Goal: Task Accomplishment & Management: Manage account settings

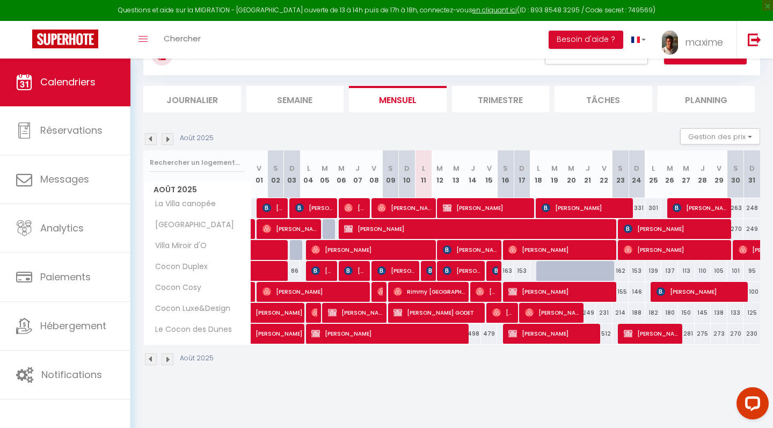
scroll to position [47, 0]
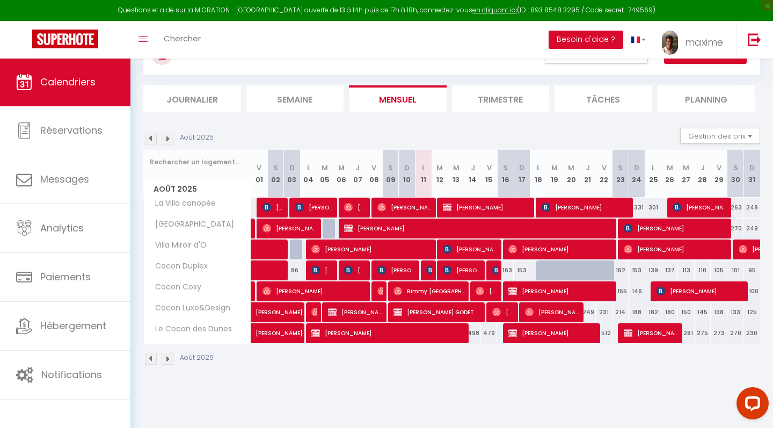
click at [171, 141] on img at bounding box center [168, 139] width 12 height 12
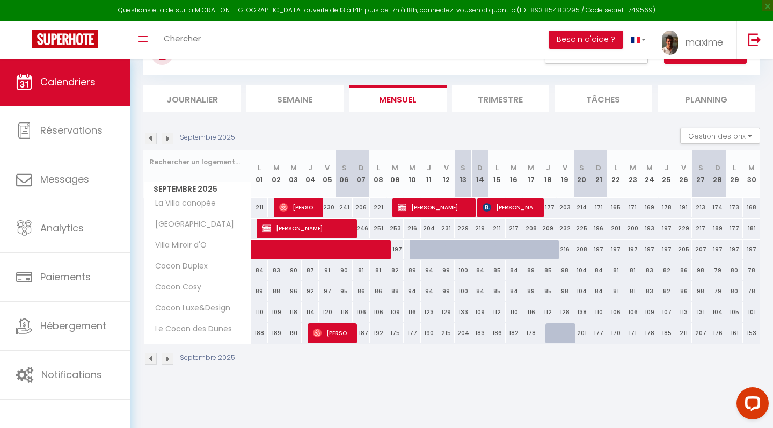
click at [150, 138] on img at bounding box center [151, 139] width 12 height 12
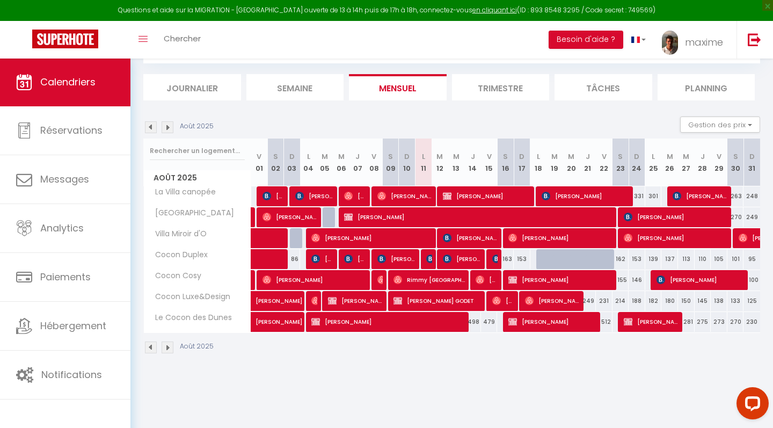
scroll to position [58, 0]
click at [406, 325] on span "[PERSON_NAME]" at bounding box center [388, 321] width 155 height 20
select select "OK"
select select "0"
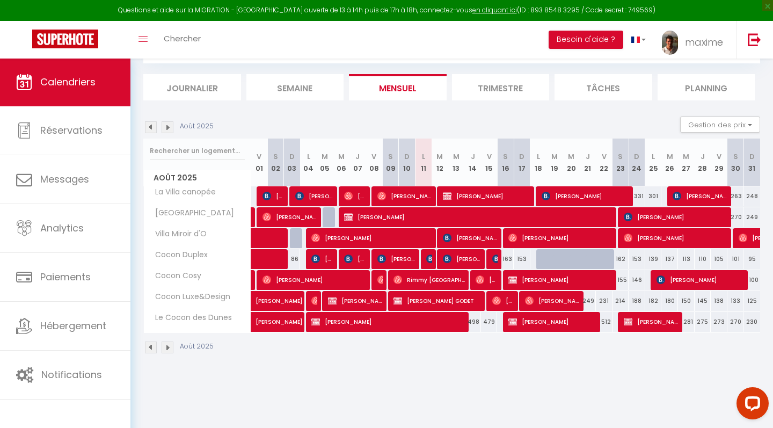
select select "0"
select select "1"
select select
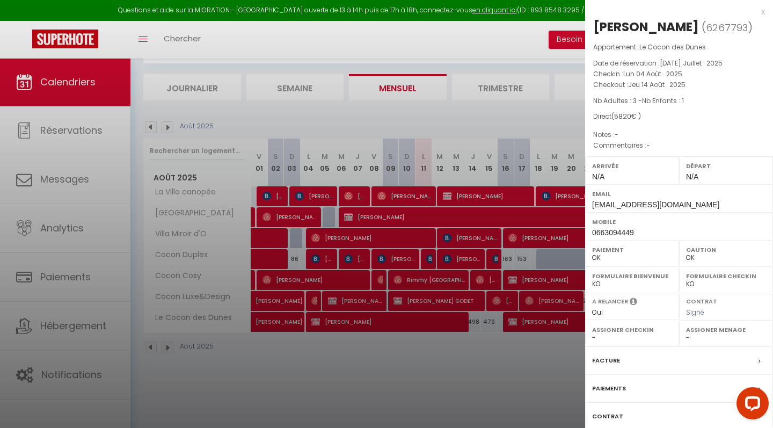
click at [479, 339] on div at bounding box center [386, 214] width 773 height 428
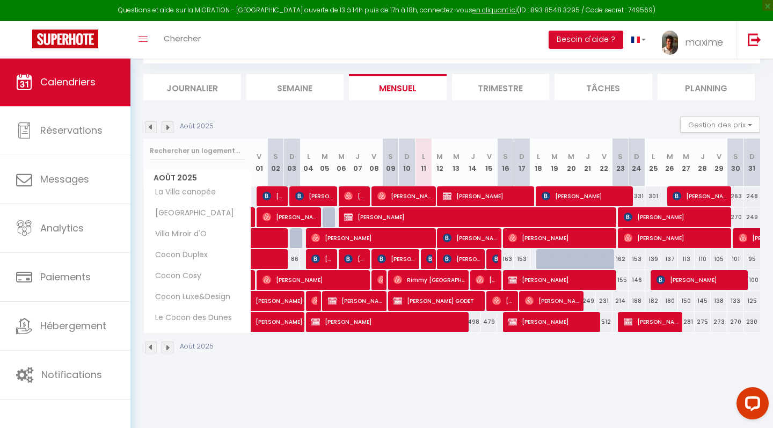
click at [405, 326] on span "[PERSON_NAME]" at bounding box center [388, 321] width 155 height 20
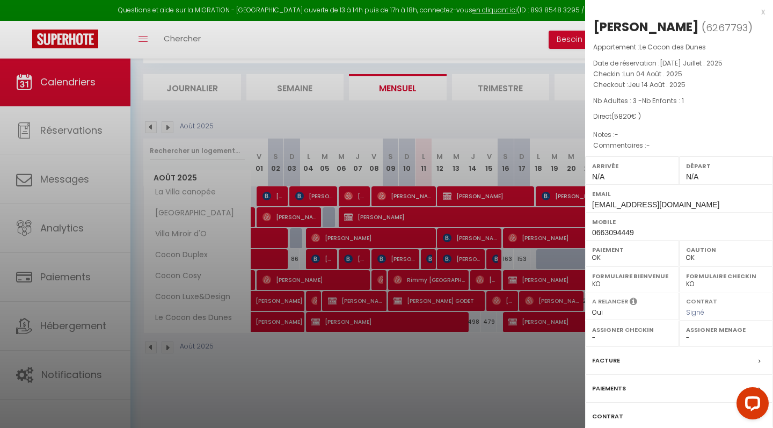
click at [761, 14] on div "x" at bounding box center [675, 11] width 180 height 13
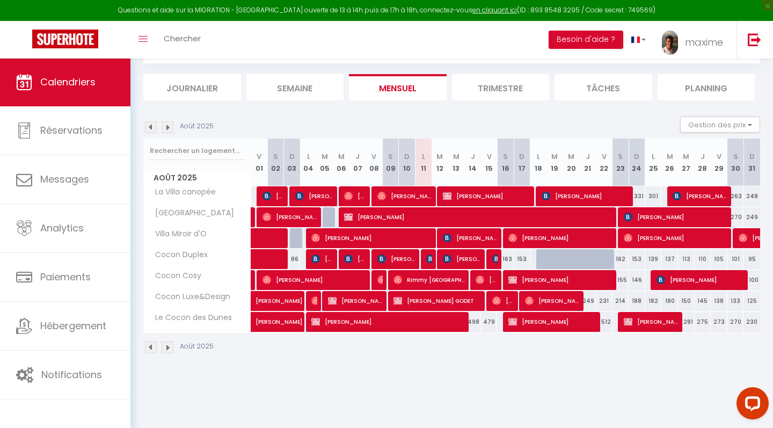
click at [398, 325] on span "[PERSON_NAME]" at bounding box center [388, 321] width 155 height 20
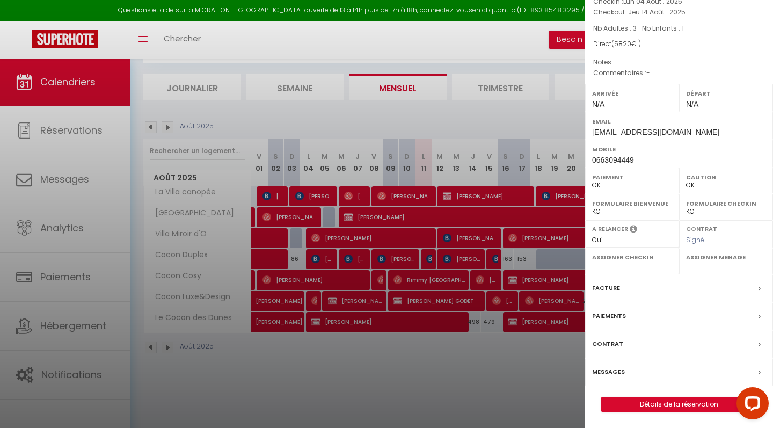
click at [627, 404] on link "Détails de la réservation" at bounding box center [679, 404] width 155 height 14
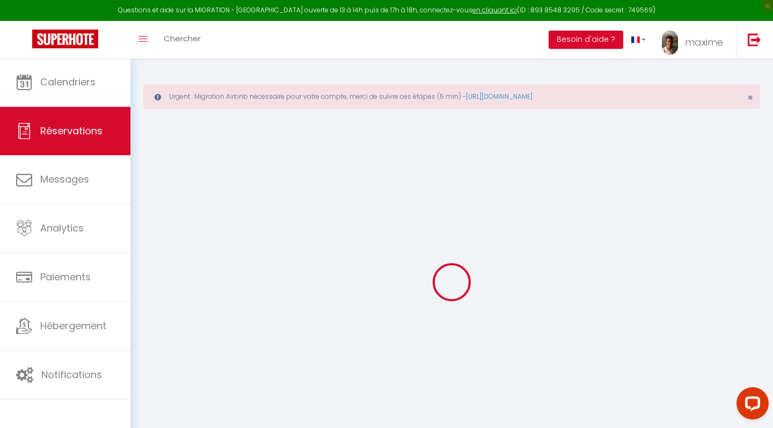
type input "[PERSON_NAME]"
type input "[EMAIL_ADDRESS][DOMAIN_NAME]"
type input "0663094449"
type input "92500"
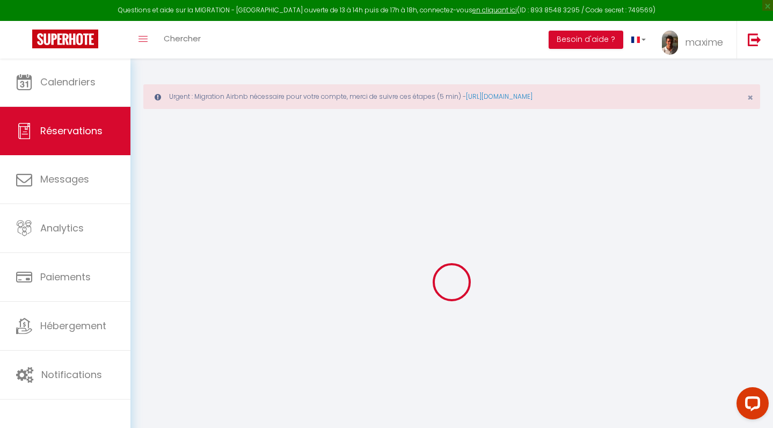
type input "[STREET_ADDRESS][PERSON_NAME]"
type input "[PERSON_NAME]"
select select "FR"
select select "2749"
select select "1"
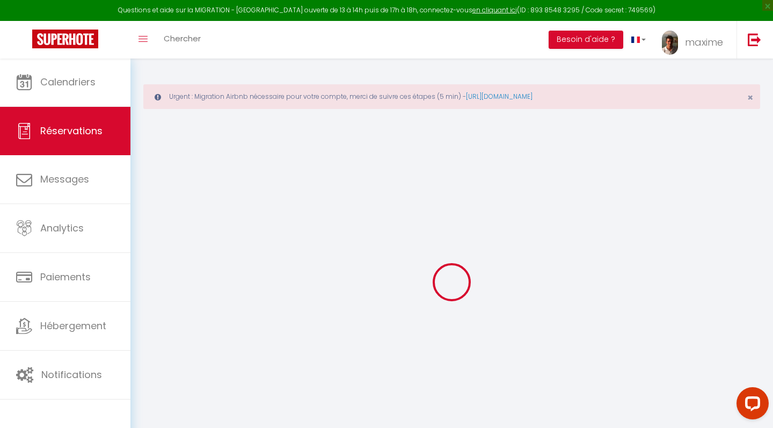
type input "Lun 04 Août 2025"
select select
type input "[DEMOGRAPHIC_DATA] 14 Août 2025"
select select
type input "3"
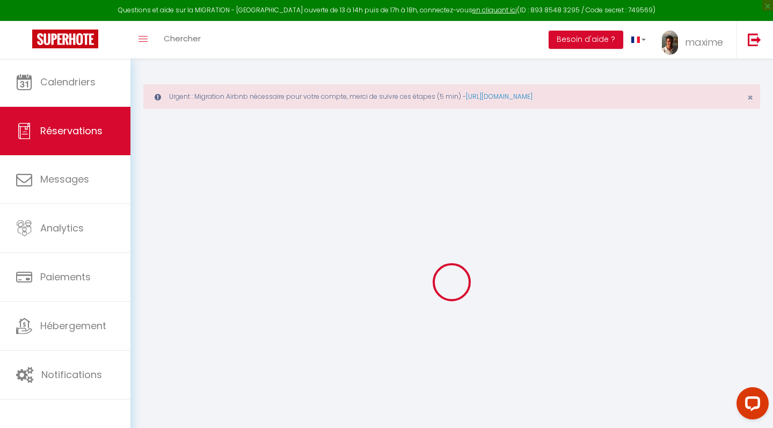
type input "1"
select select "12"
select select "15"
type input "5670"
checkbox input "false"
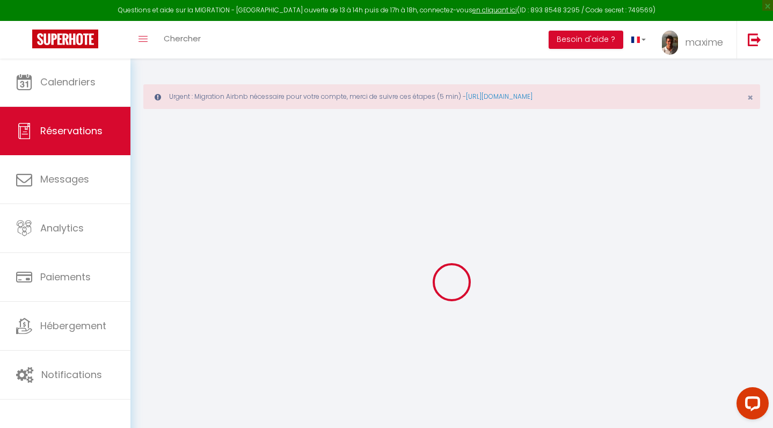
type input "0"
select select
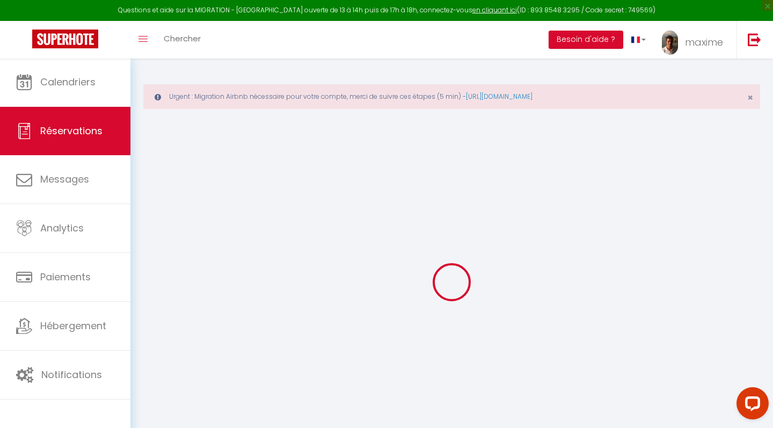
select select
checkbox input "false"
select select
checkbox input "false"
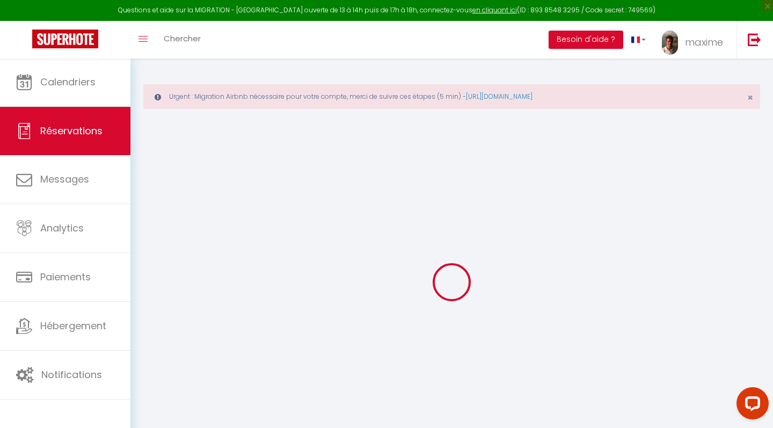
select select
checkbox input "false"
select select
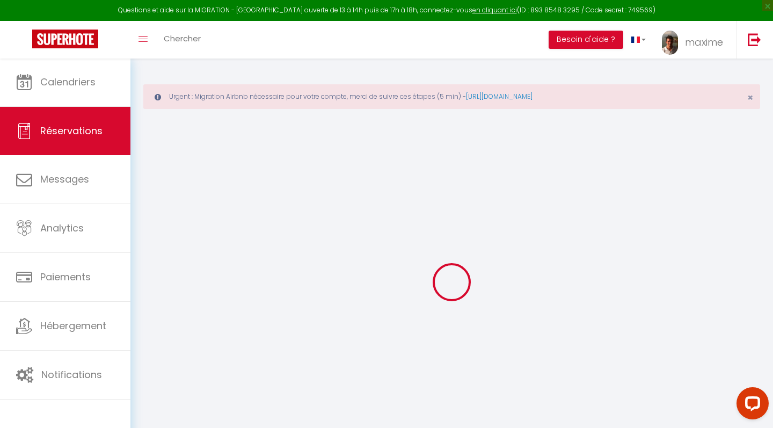
checkbox input "false"
type input "150"
select select
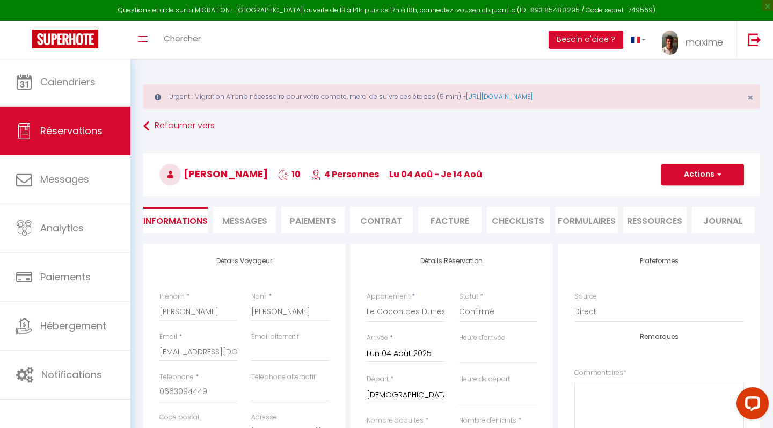
checkbox input "false"
select select
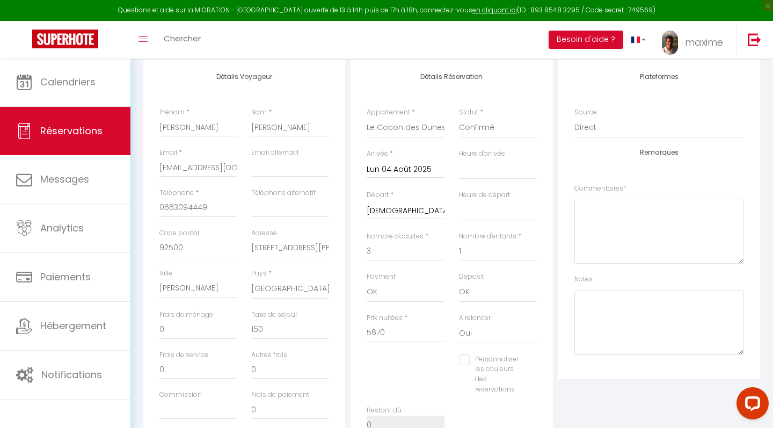
scroll to position [207, 0]
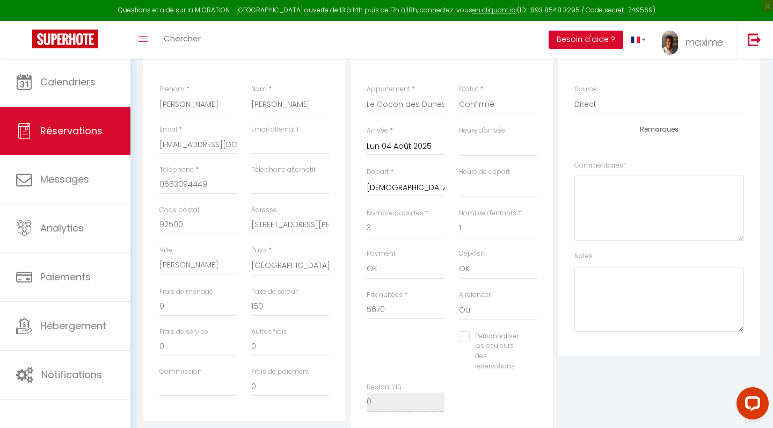
click at [411, 191] on input "[DEMOGRAPHIC_DATA] 14 Août 2025" at bounding box center [406, 188] width 78 height 14
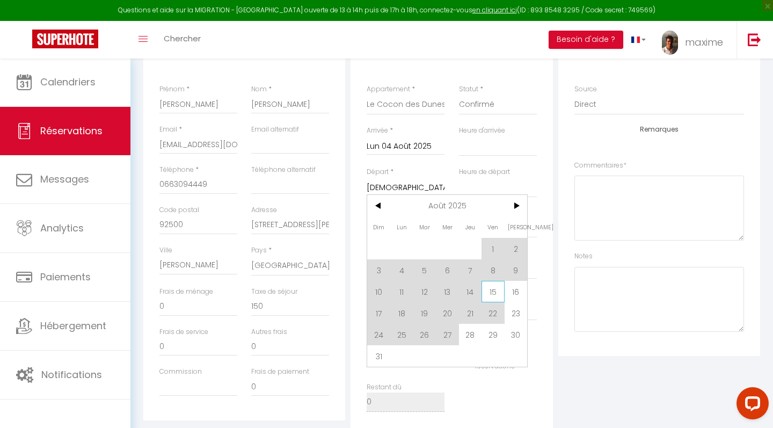
click at [495, 289] on span "15" at bounding box center [493, 291] width 23 height 21
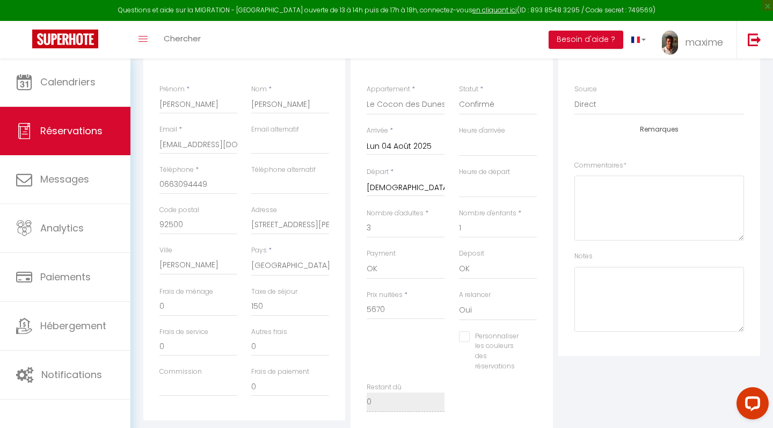
type input "140"
type input "151.8"
select select
type input "Ven 15 Août 2025"
select select
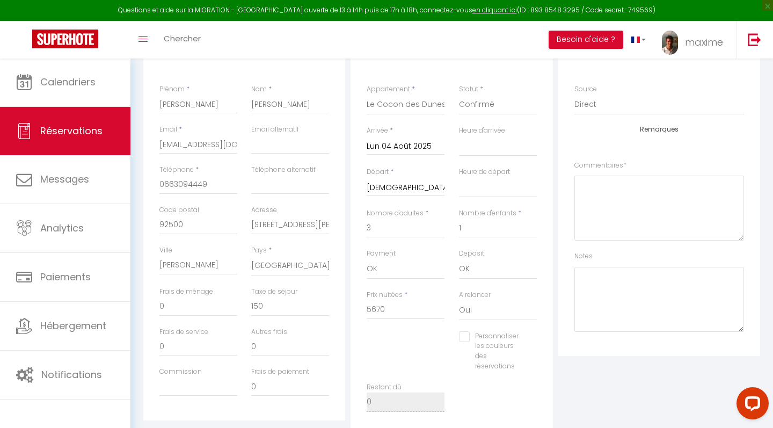
type input "6377"
checkbox input "false"
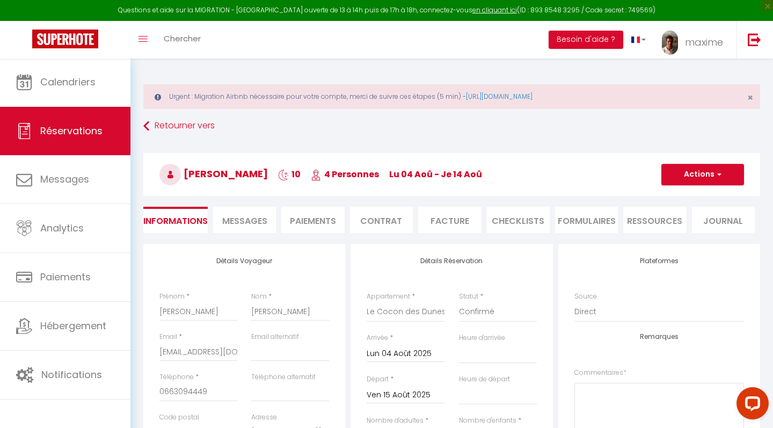
scroll to position [0, 0]
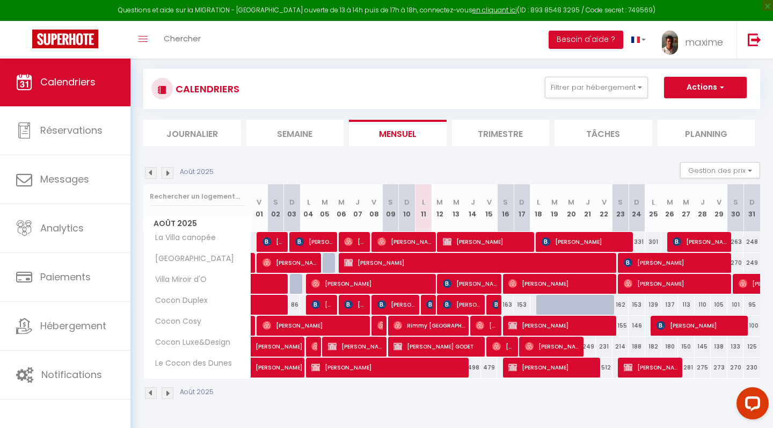
scroll to position [58, 0]
click at [388, 373] on span "[PERSON_NAME]" at bounding box center [388, 367] width 155 height 20
select select "OK"
select select "0"
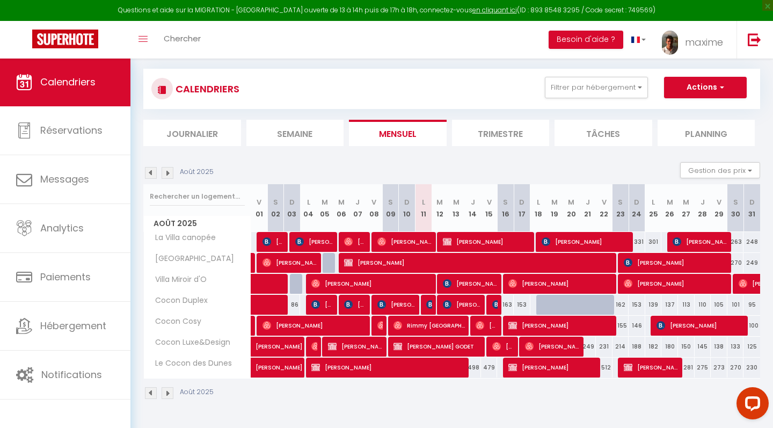
select select "0"
select select "1"
select select
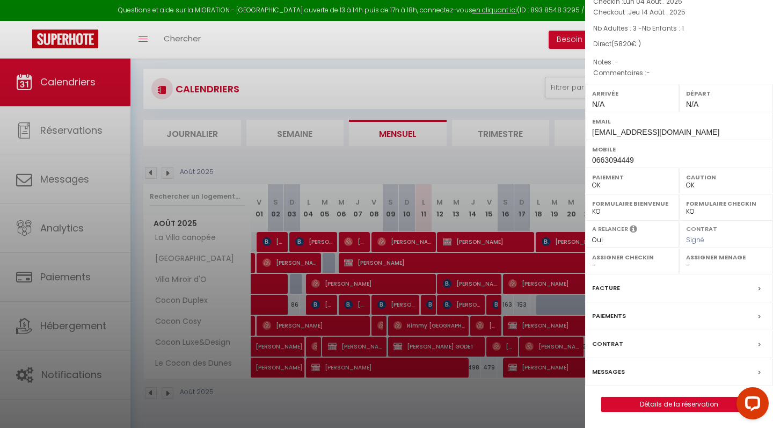
scroll to position [86, 0]
click at [478, 402] on div at bounding box center [386, 214] width 773 height 428
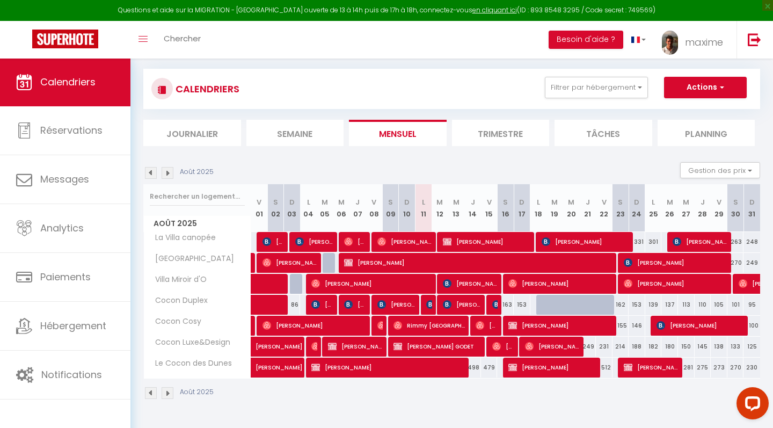
click at [473, 366] on div "498" at bounding box center [472, 368] width 17 height 20
type input "498"
type input "[DEMOGRAPHIC_DATA] 14 Août 2025"
type input "Ven 15 Août 2025"
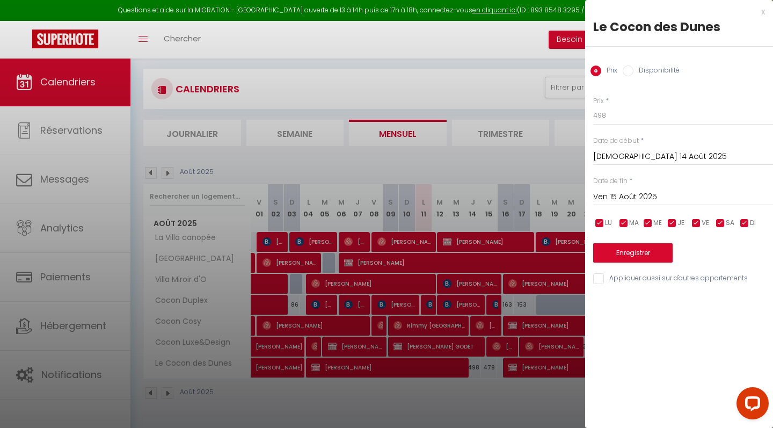
click at [494, 393] on div at bounding box center [386, 214] width 773 height 428
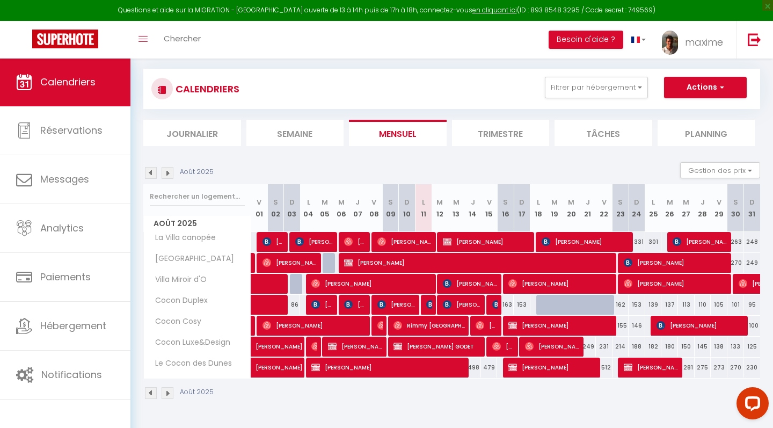
click at [476, 369] on div "498" at bounding box center [472, 368] width 17 height 20
type input "498"
type input "[DEMOGRAPHIC_DATA] 14 Août 2025"
type input "Ven 15 Août 2025"
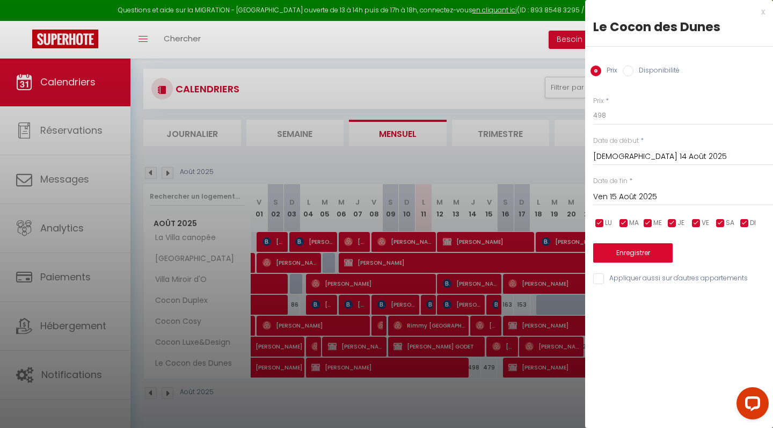
click at [463, 381] on div at bounding box center [386, 214] width 773 height 428
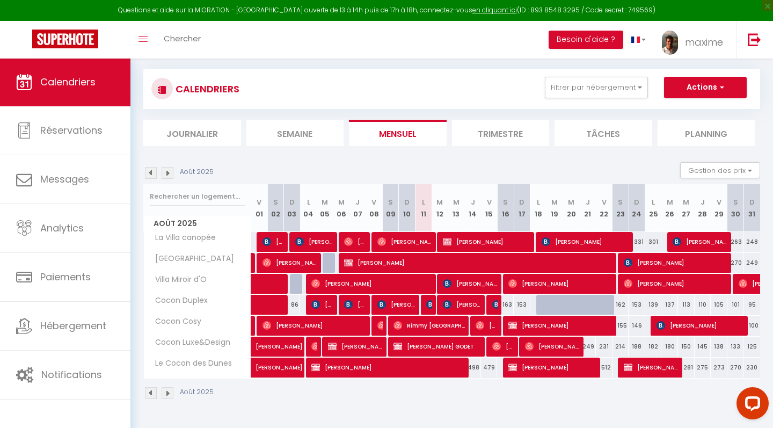
click at [474, 366] on div "498" at bounding box center [472, 368] width 17 height 20
type input "498"
type input "[DEMOGRAPHIC_DATA] 14 Août 2025"
type input "Ven 15 Août 2025"
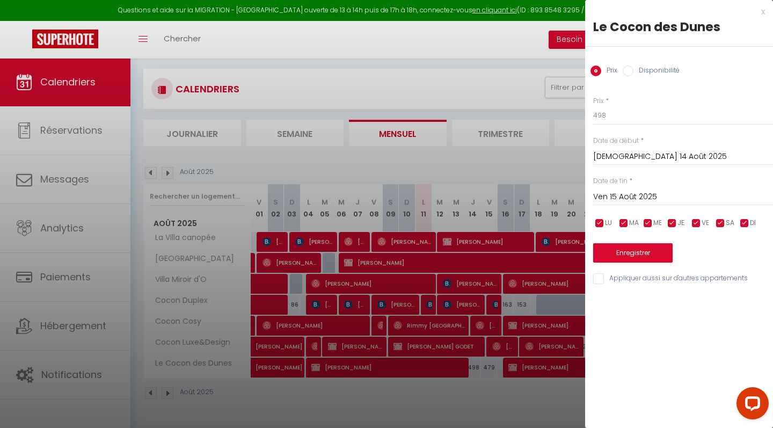
click at [481, 384] on div at bounding box center [386, 214] width 773 height 428
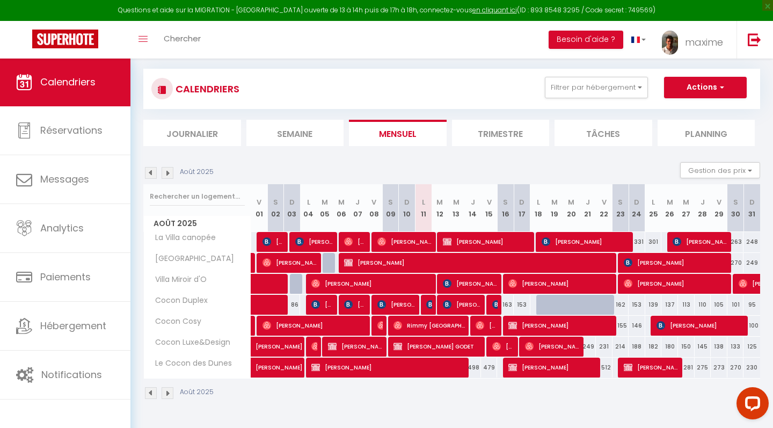
click at [426, 369] on span "[PERSON_NAME]" at bounding box center [388, 367] width 155 height 20
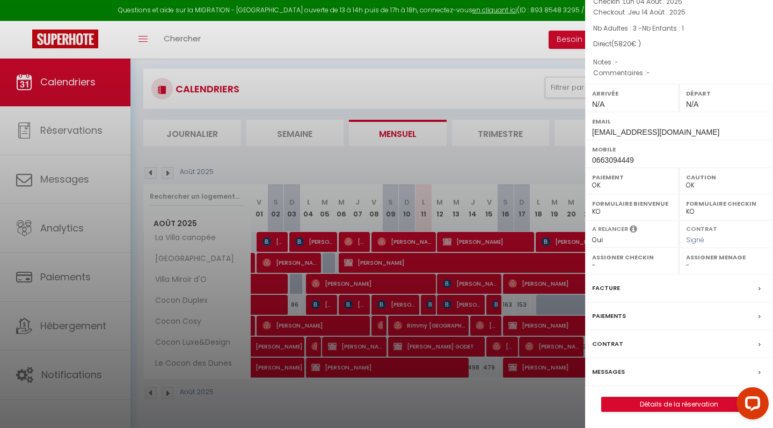
click at [488, 390] on div at bounding box center [386, 214] width 773 height 428
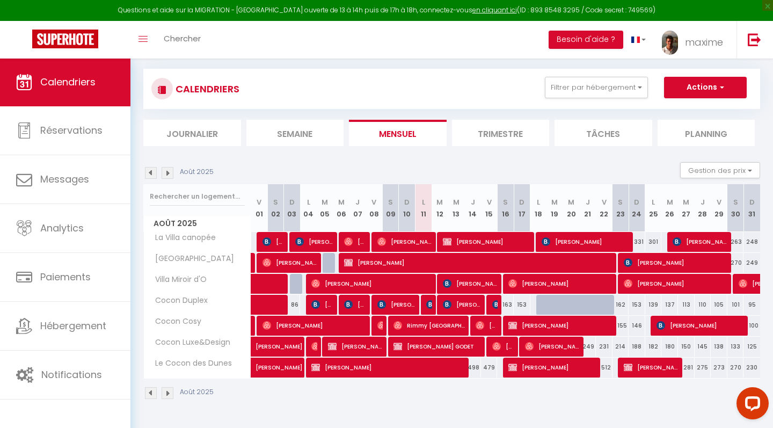
click at [474, 367] on div "498" at bounding box center [472, 368] width 17 height 20
type input "498"
type input "[DEMOGRAPHIC_DATA] 14 Août 2025"
type input "Ven 15 Août 2025"
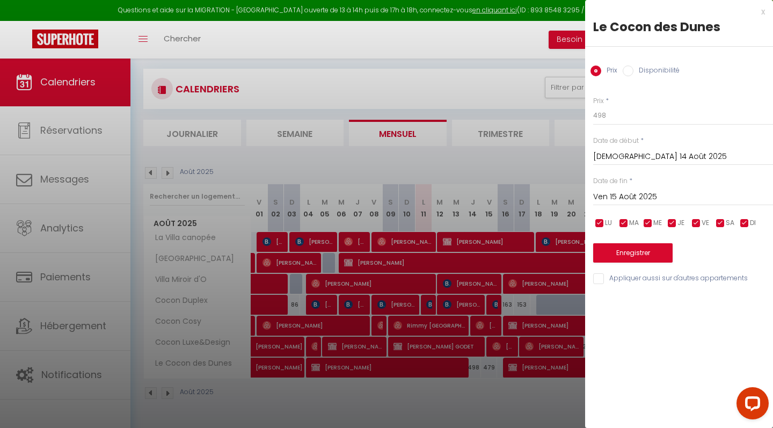
click at [761, 16] on div "x" at bounding box center [675, 11] width 180 height 13
select select
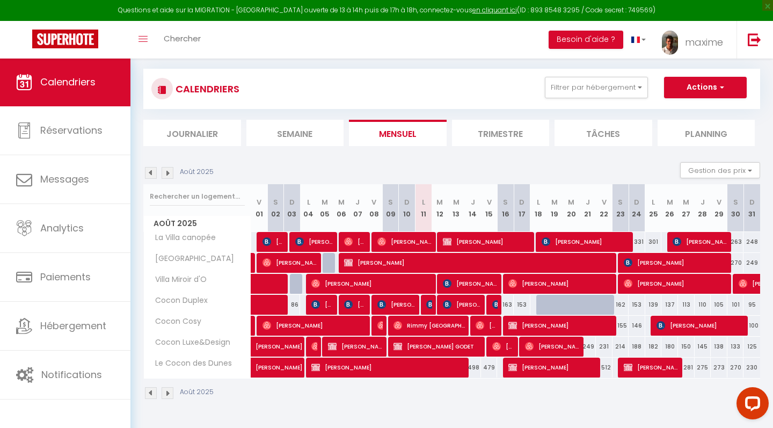
click at [475, 367] on div "498" at bounding box center [472, 368] width 17 height 20
type input "498"
select select "1"
type input "[DEMOGRAPHIC_DATA] 14 Août 2025"
type input "Ven 15 Août 2025"
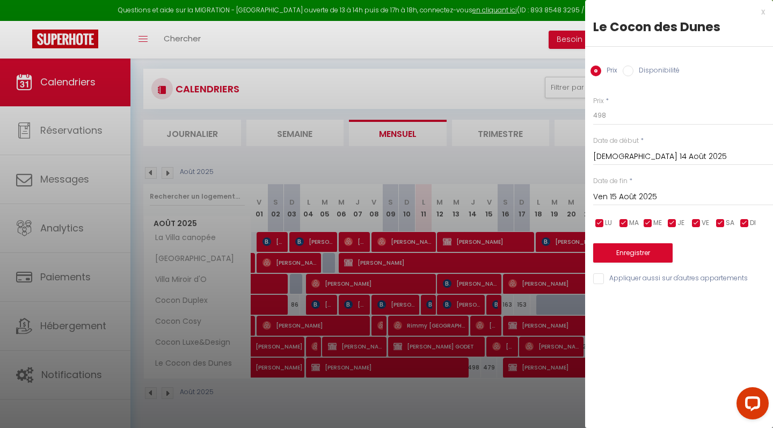
click at [627, 74] on input "Disponibilité" at bounding box center [628, 71] width 11 height 11
radio input "true"
click at [599, 70] on input "Prix" at bounding box center [596, 71] width 11 height 11
radio input "true"
radio input "false"
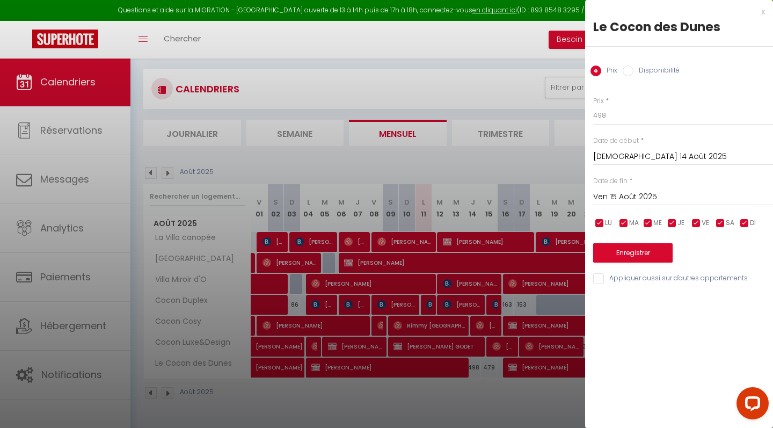
click at [638, 155] on input "[DEMOGRAPHIC_DATA] 14 Août 2025" at bounding box center [683, 157] width 180 height 14
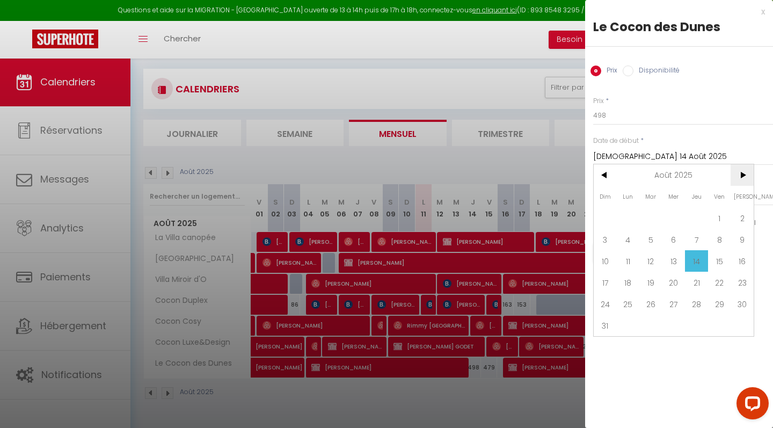
click at [742, 177] on span ">" at bounding box center [742, 174] width 23 height 21
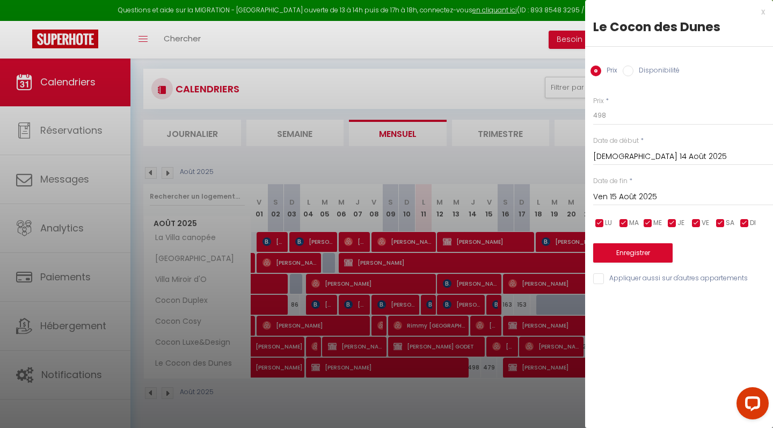
click at [650, 126] on div "Prix * 498 Statut * Disponible Indisponible Date de début * Jeu 14 Août 2025 < …" at bounding box center [679, 184] width 188 height 203
click at [529, 399] on div at bounding box center [386, 214] width 773 height 428
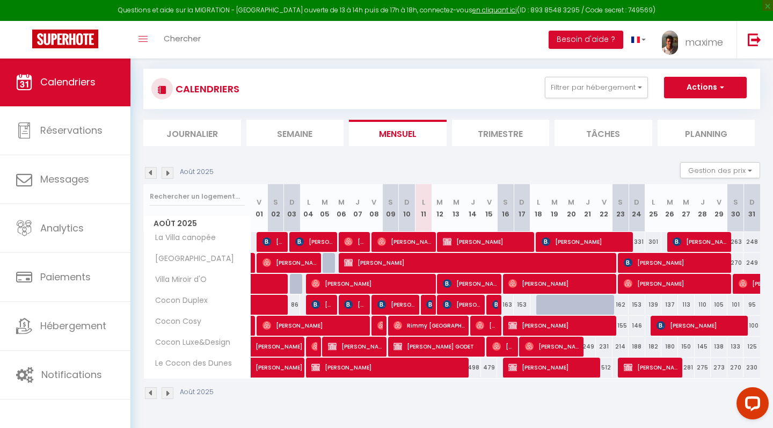
click at [473, 365] on div "498" at bounding box center [472, 368] width 17 height 20
type input "498"
type input "[DEMOGRAPHIC_DATA] 14 Août 2025"
type input "Ven 15 Août 2025"
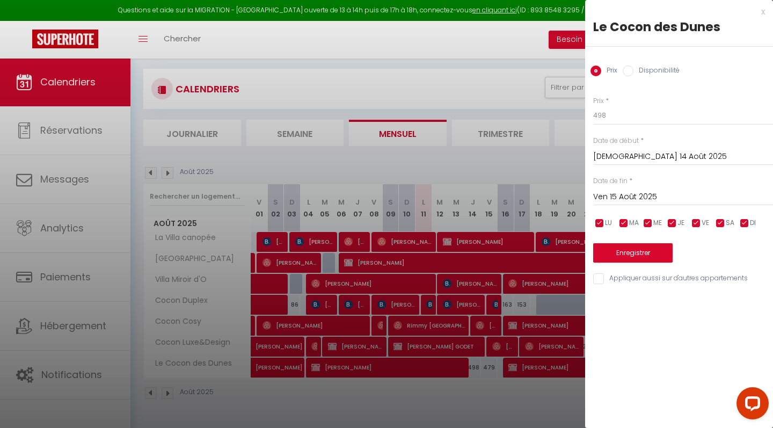
click at [629, 71] on input "Disponibilité" at bounding box center [628, 71] width 11 height 11
radio input "true"
radio input "false"
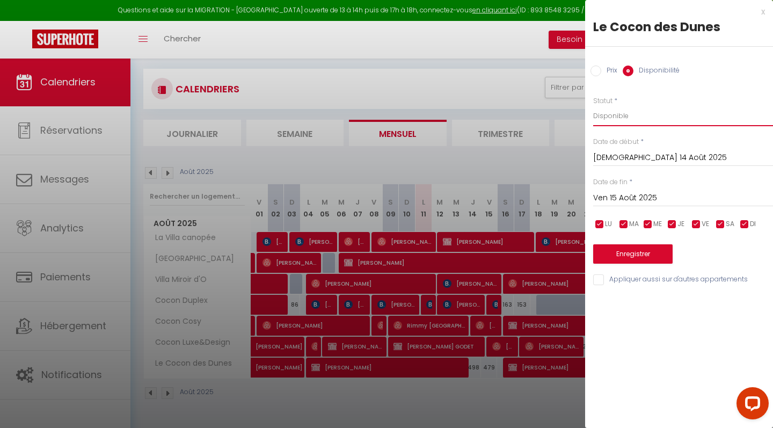
select select "0"
click at [630, 251] on button "Enregistrer" at bounding box center [632, 253] width 79 height 19
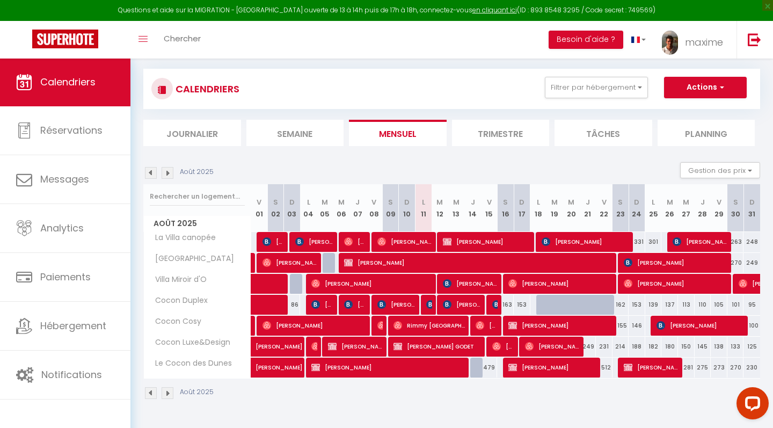
scroll to position [58, 0]
click at [443, 367] on span "[PERSON_NAME]" at bounding box center [388, 367] width 155 height 20
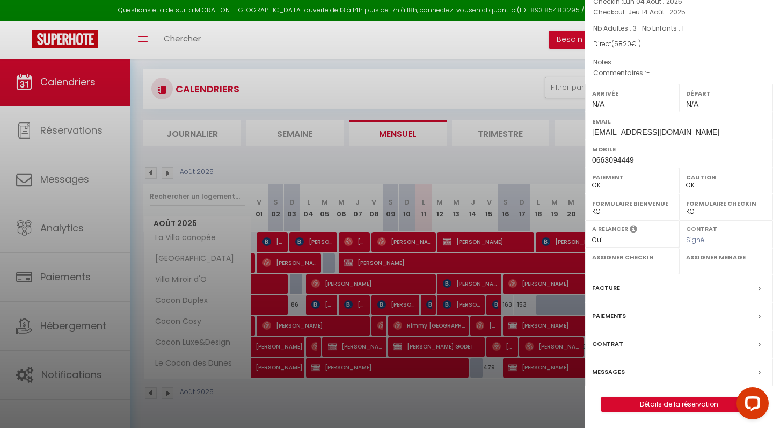
scroll to position [86, 0]
click at [652, 405] on link "Détails de la réservation" at bounding box center [679, 404] width 155 height 14
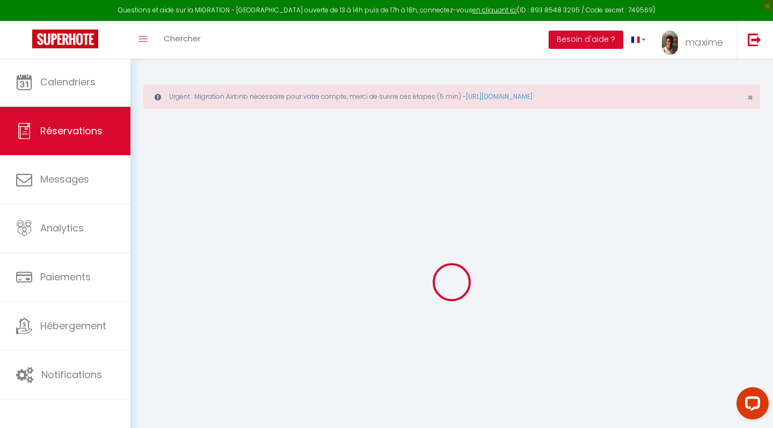
type input "[PERSON_NAME]"
type input "[EMAIL_ADDRESS][DOMAIN_NAME]"
type input "0663094449"
type input "92500"
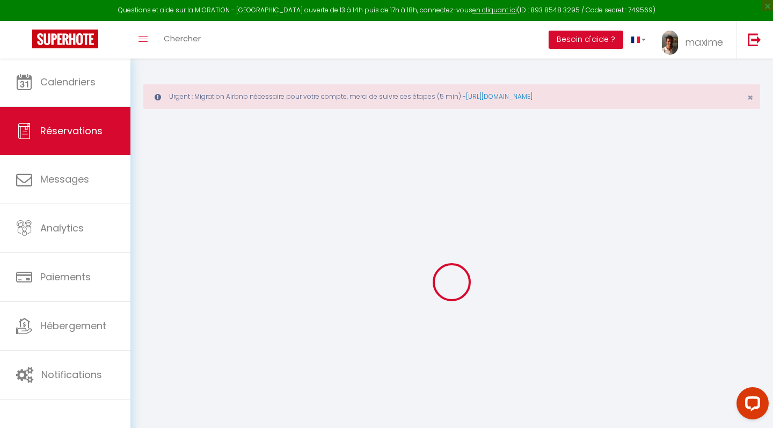
type input "[STREET_ADDRESS][PERSON_NAME]"
type input "[PERSON_NAME]"
select select "FR"
select select "2749"
select select "1"
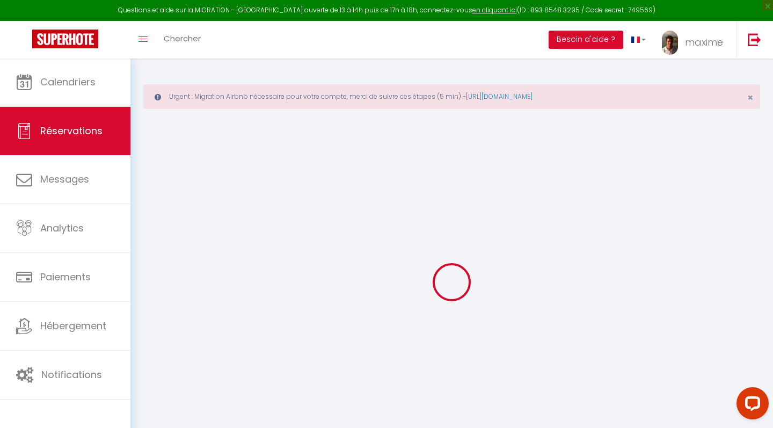
type input "Lun 04 Août 2025"
select select
type input "[DEMOGRAPHIC_DATA] 14 Août 2025"
select select
type input "3"
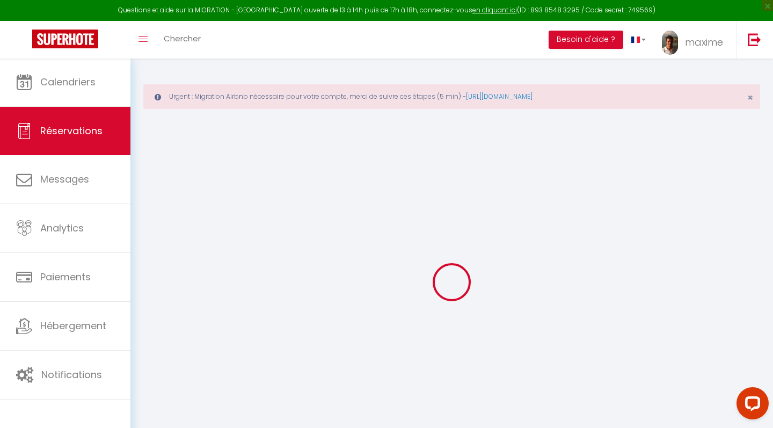
type input "1"
select select "12"
select select "15"
type input "5670"
checkbox input "false"
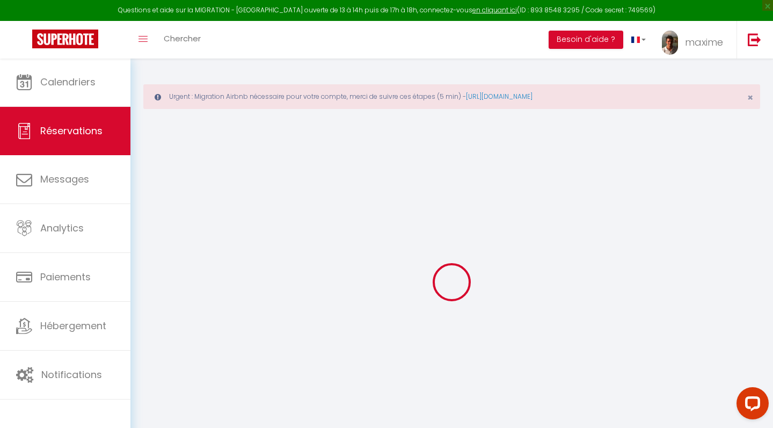
type input "0"
select select
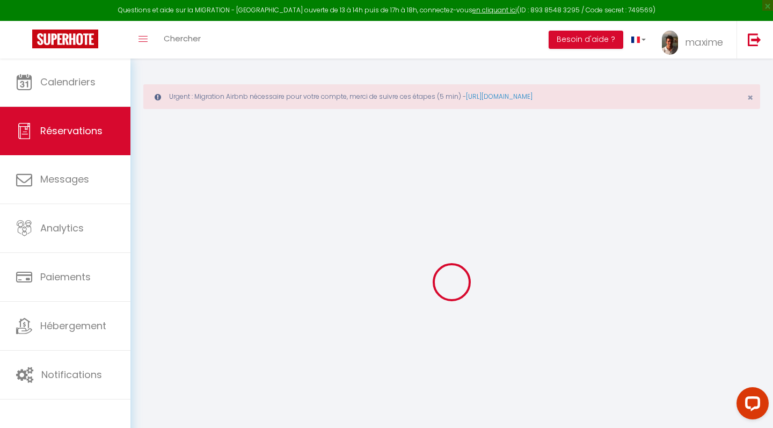
select select
checkbox input "false"
select select
checkbox input "false"
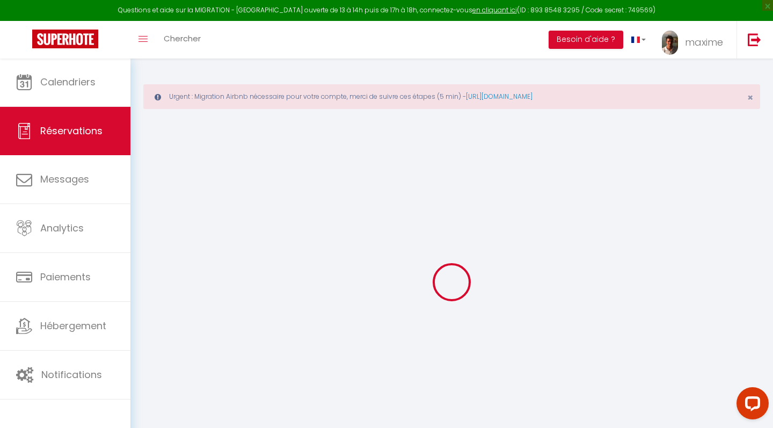
select select
checkbox input "false"
select select
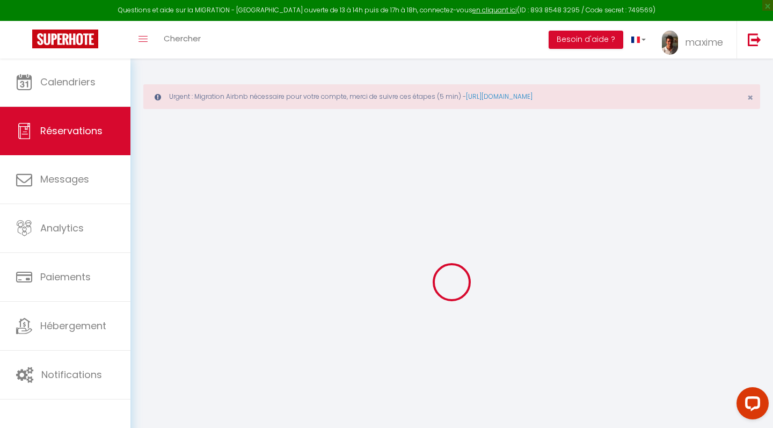
checkbox input "false"
type input "150"
select select
checkbox input "false"
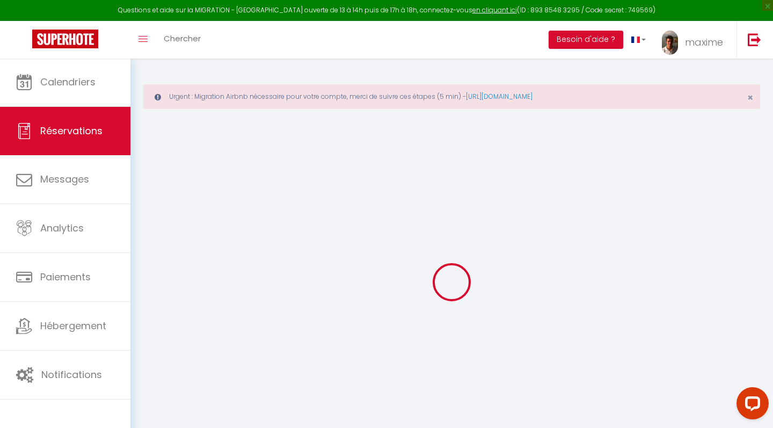
select select
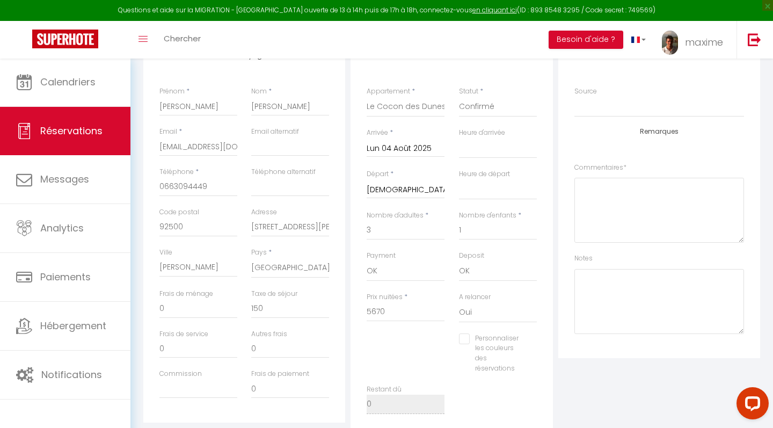
scroll to position [206, 0]
click at [412, 193] on input "[DEMOGRAPHIC_DATA] 14 Août 2025" at bounding box center [406, 190] width 78 height 14
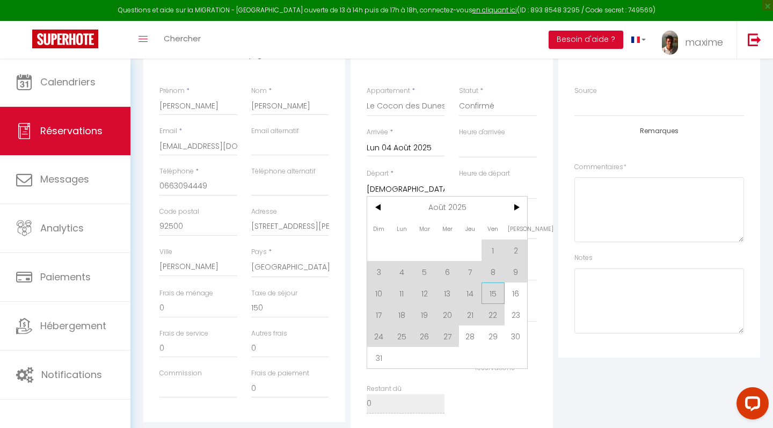
click at [495, 295] on span "15" at bounding box center [493, 292] width 23 height 21
type input "140"
type input "151.8"
select select
type input "Ven 15 Août 2025"
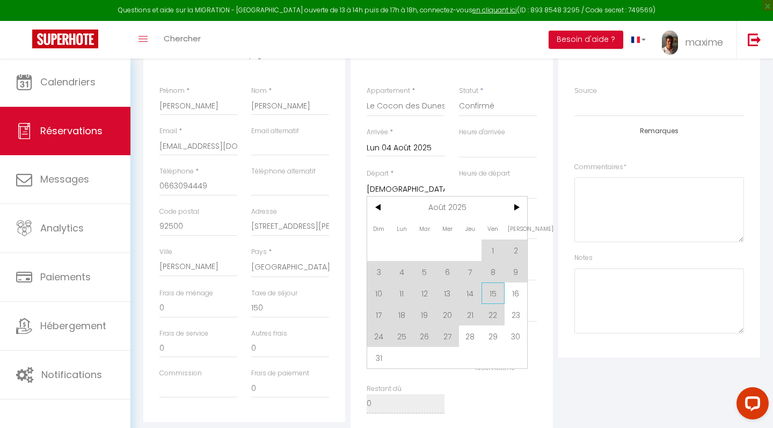
select select
type input "5879"
checkbox input "false"
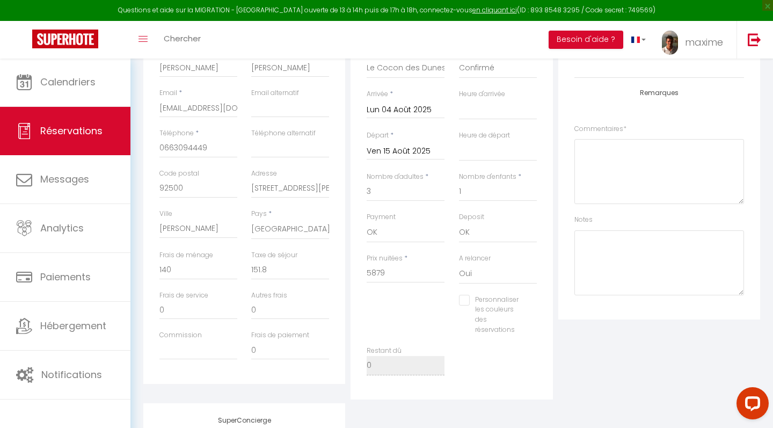
scroll to position [238, 0]
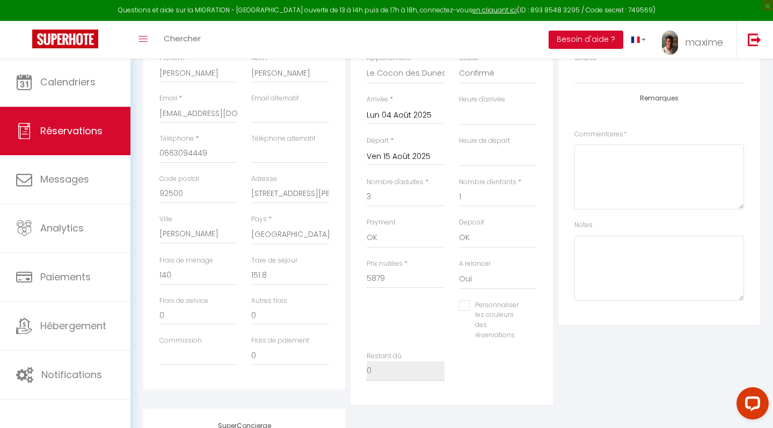
scroll to position [38, 0]
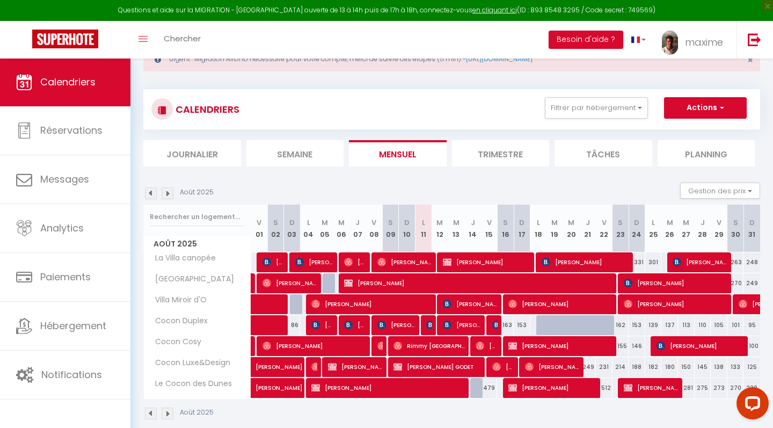
click at [415, 384] on span "[PERSON_NAME]" at bounding box center [388, 387] width 155 height 20
select select "OK"
select select "0"
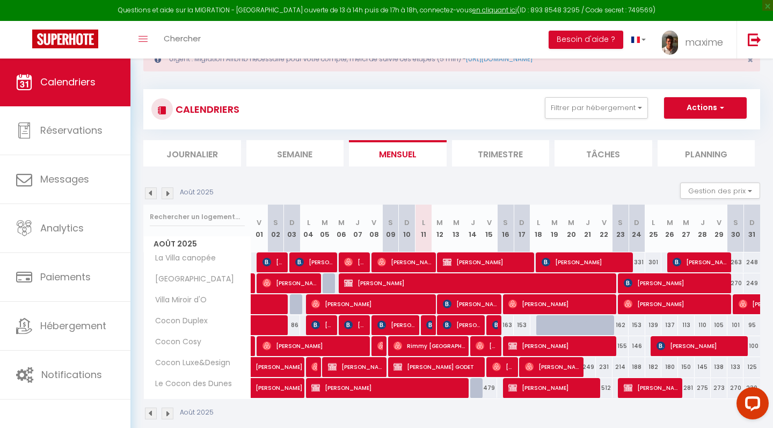
select select "1"
select select
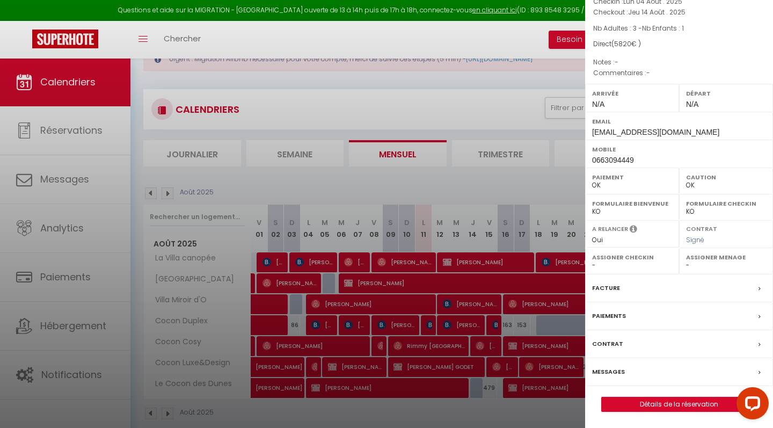
scroll to position [86, 0]
click at [672, 402] on link "Détails de la réservation" at bounding box center [679, 404] width 155 height 14
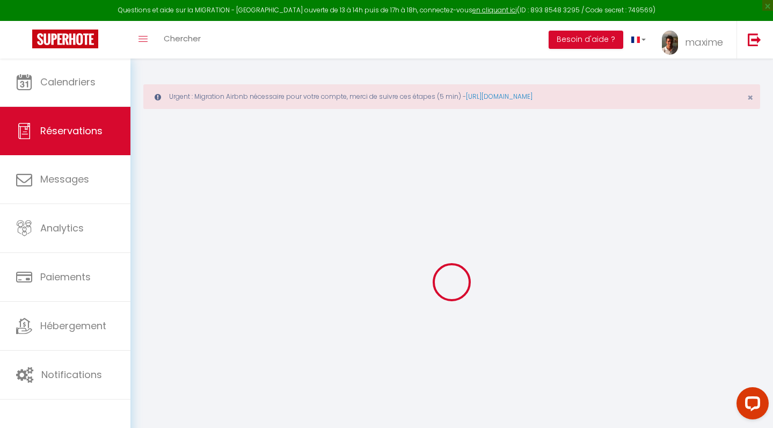
type input "[PERSON_NAME]"
type input "[EMAIL_ADDRESS][DOMAIN_NAME]"
type input "0663094449"
type input "92500"
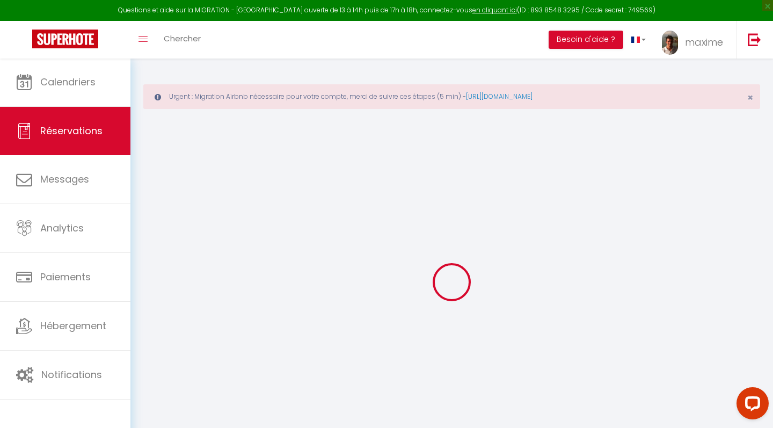
type input "[STREET_ADDRESS][PERSON_NAME]"
type input "[PERSON_NAME]"
select select "FR"
select select "2749"
select select "1"
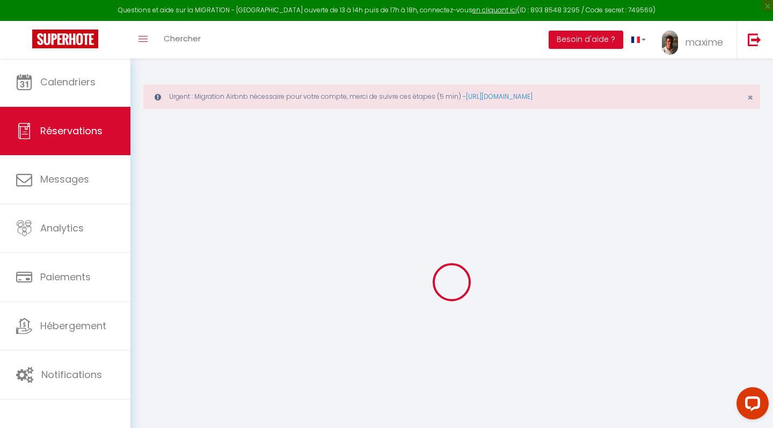
type input "Lun 04 Août 2025"
select select
type input "[DEMOGRAPHIC_DATA] 14 Août 2025"
select select
type input "3"
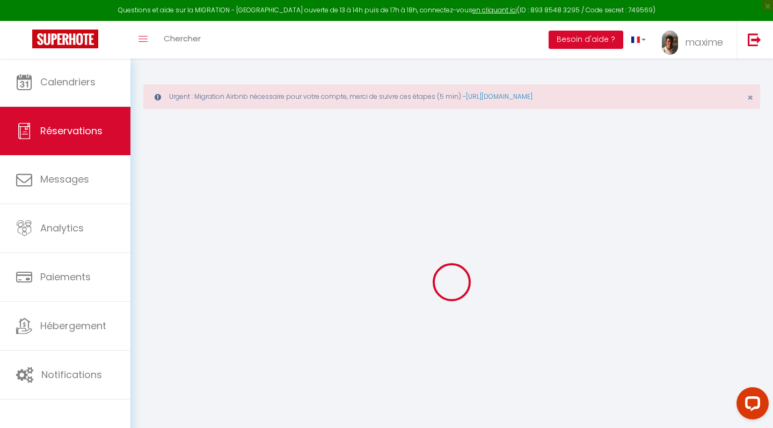
type input "1"
select select "12"
select select "15"
type input "5670"
checkbox input "false"
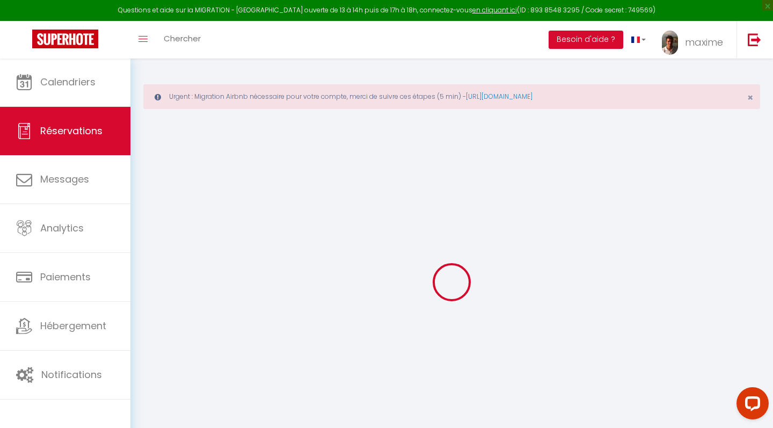
type input "0"
select select
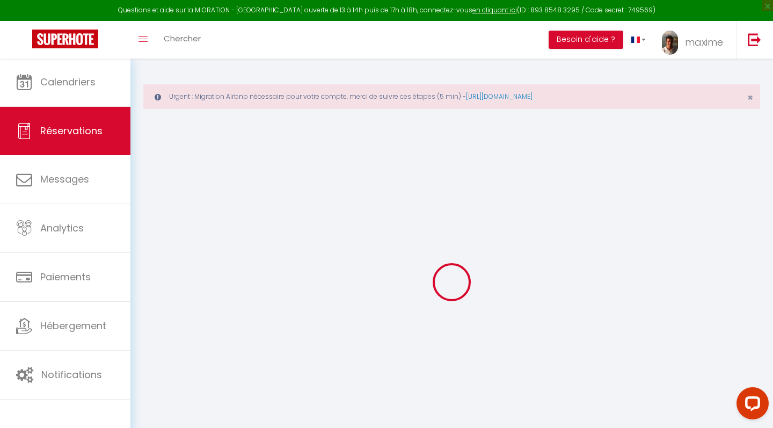
select select
checkbox input "false"
select select
checkbox input "false"
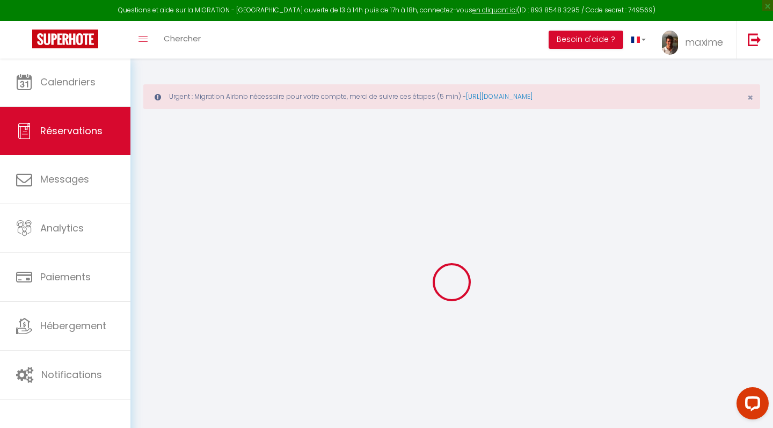
select select
checkbox input "false"
select select
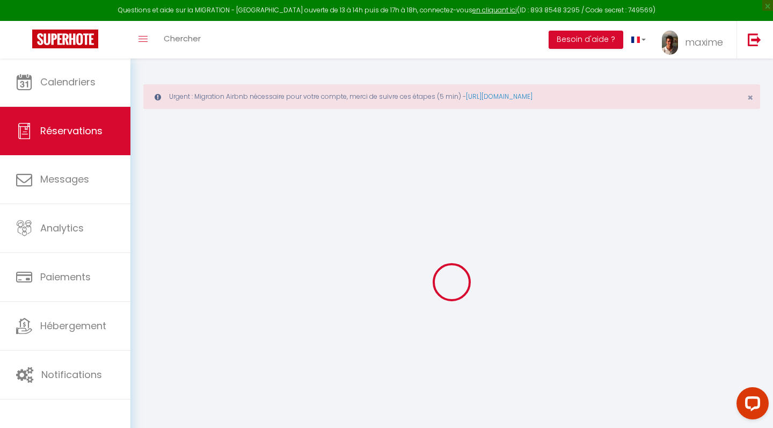
checkbox input "false"
type input "150"
select select
checkbox input "false"
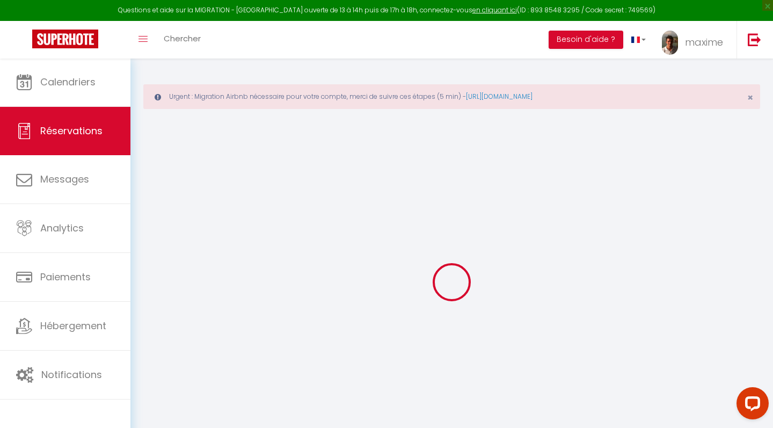
select select
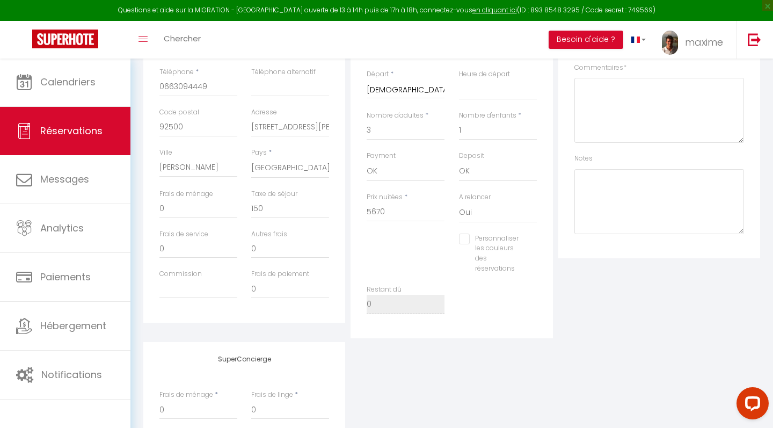
scroll to position [278, 0]
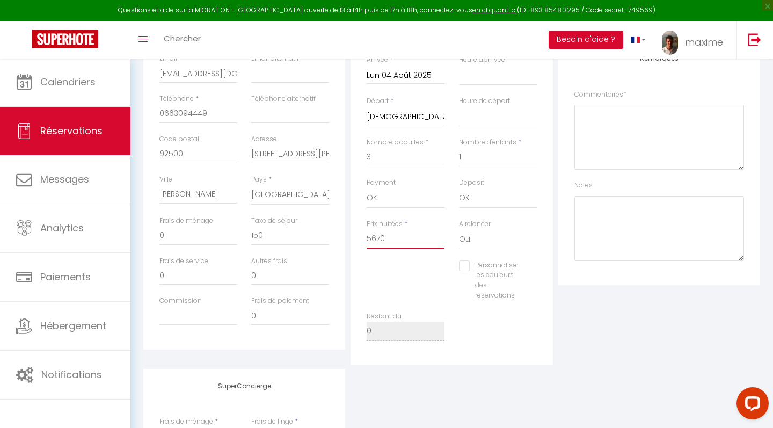
click input "5670"
click div "Personnaliser les couleurs des réservations #D7092E"
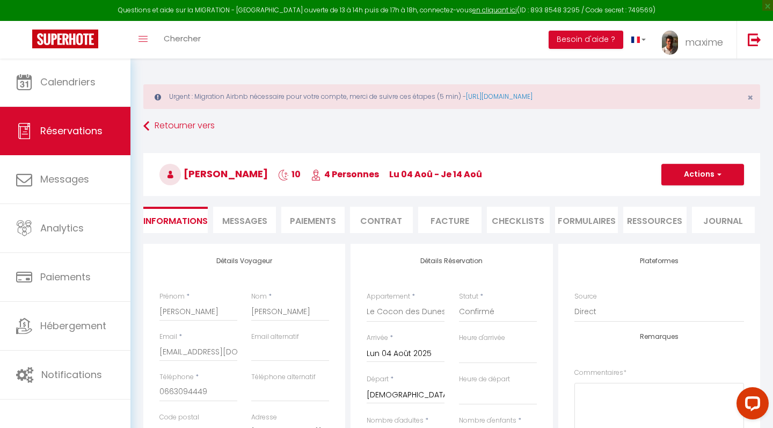
scroll to position [0, 0]
click button "Actions"
click link "Enregistrer"
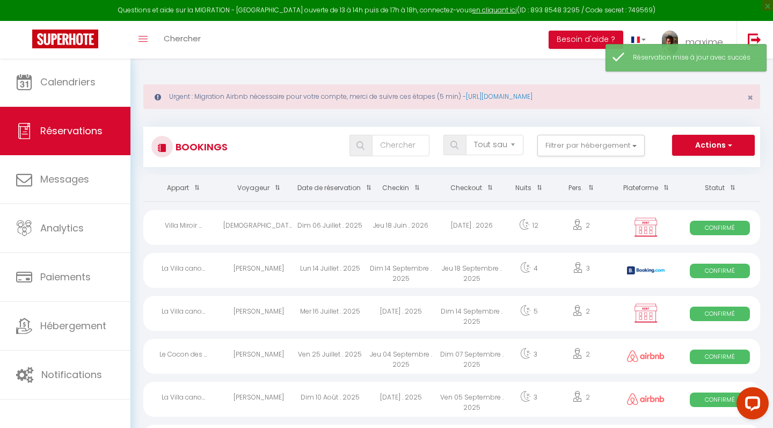
scroll to position [4, 0]
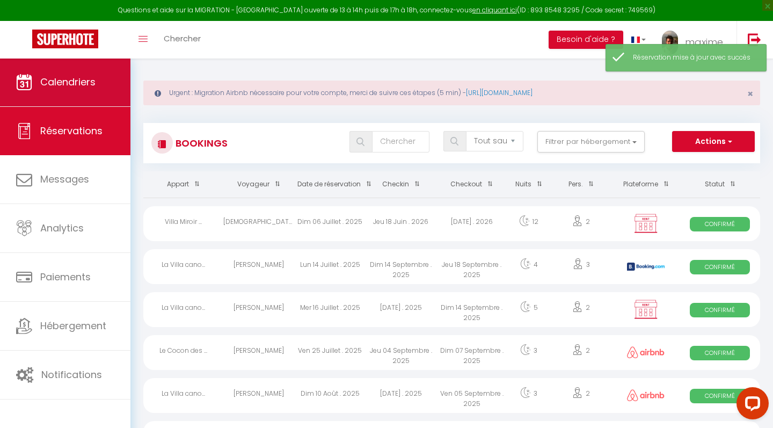
click link "Calendriers"
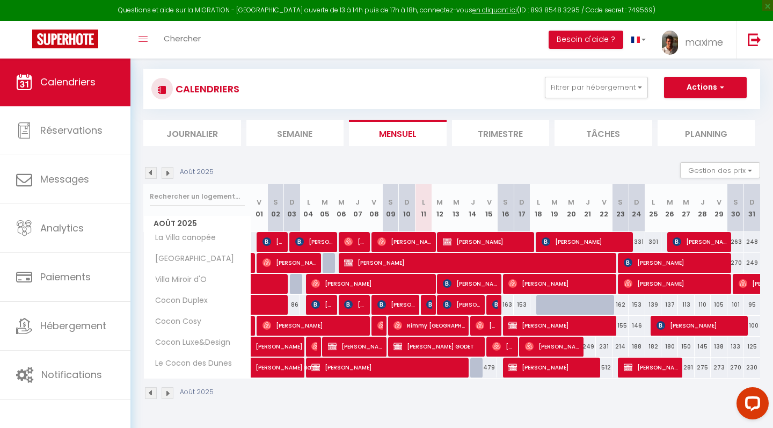
scroll to position [58, 0]
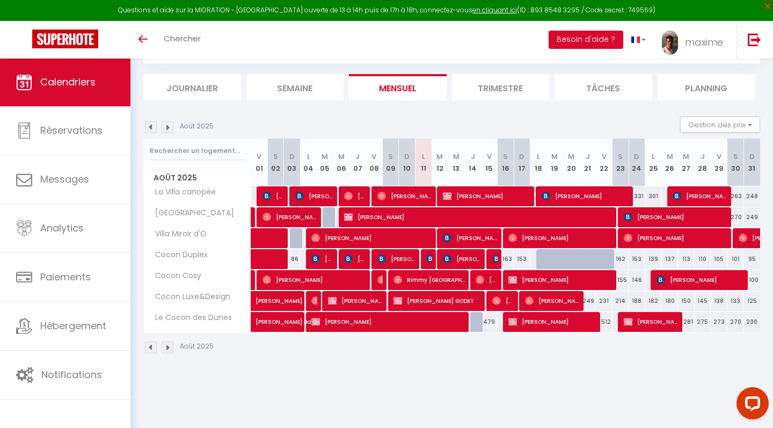
click at [417, 321] on span "[PERSON_NAME]" at bounding box center [388, 321] width 155 height 20
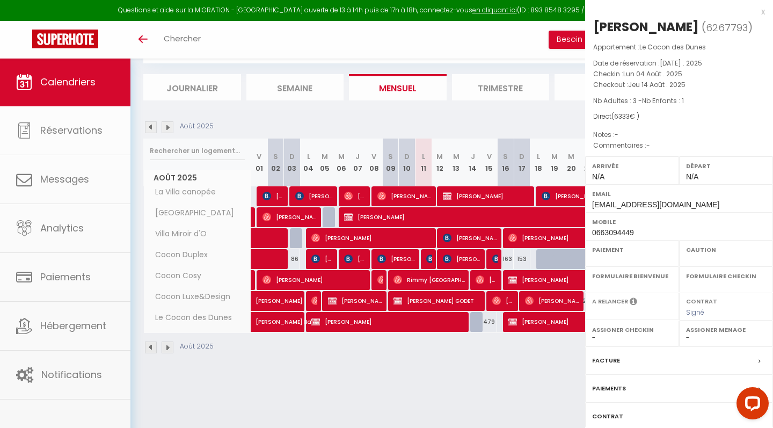
select select "OK"
select select "0"
select select "1"
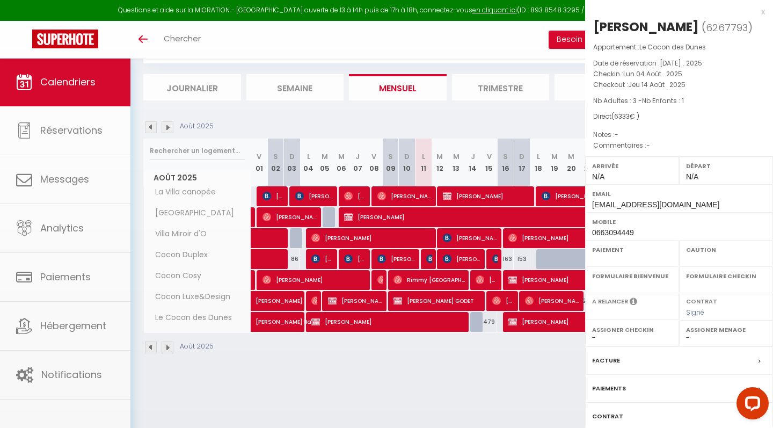
select select
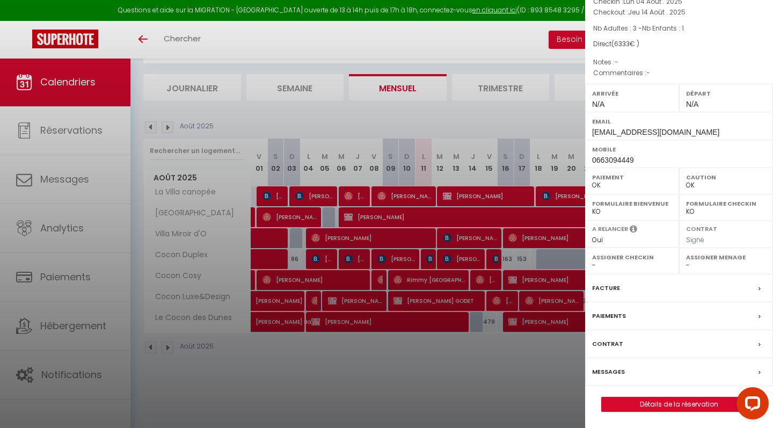
scroll to position [86, 0]
click at [658, 408] on link "Détails de la réservation" at bounding box center [679, 404] width 155 height 14
select select
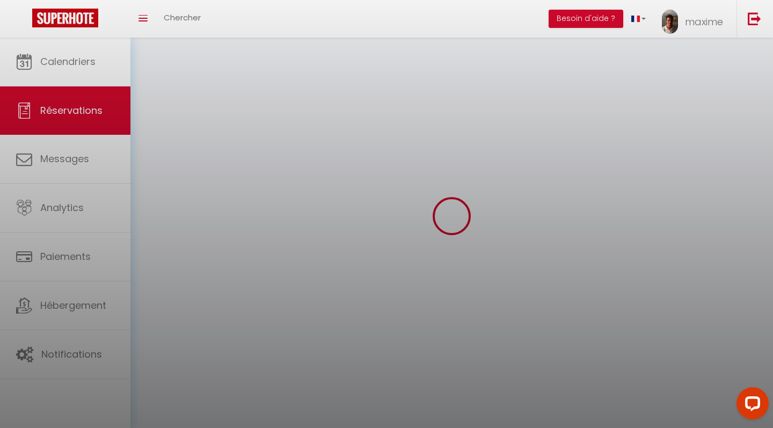
select select
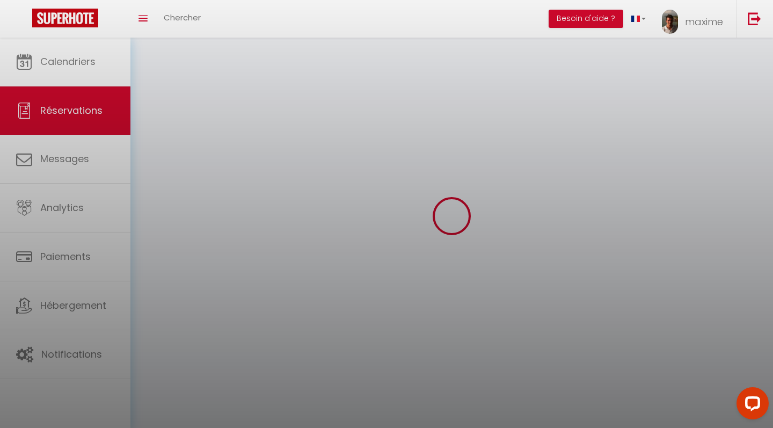
select select
checkbox input "false"
select select
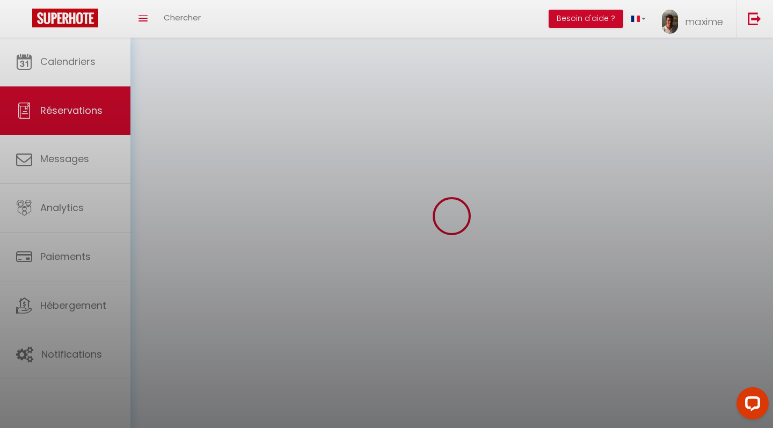
select select
checkbox input "false"
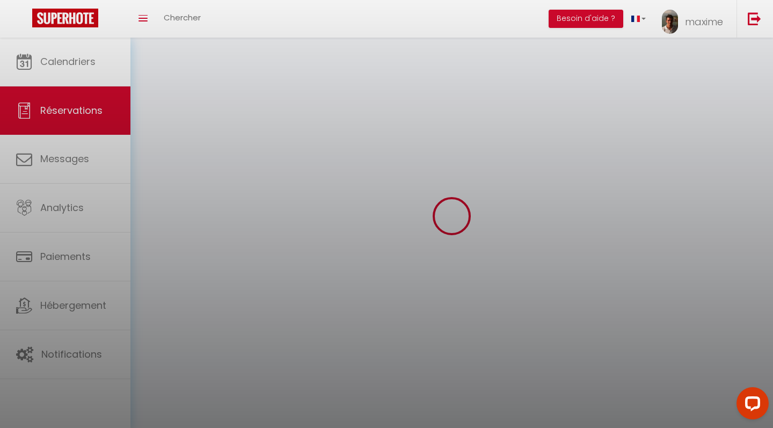
select select
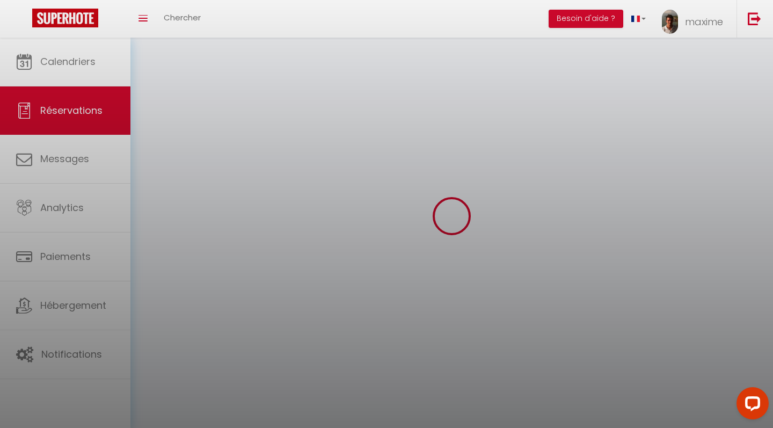
checkbox input "false"
select select
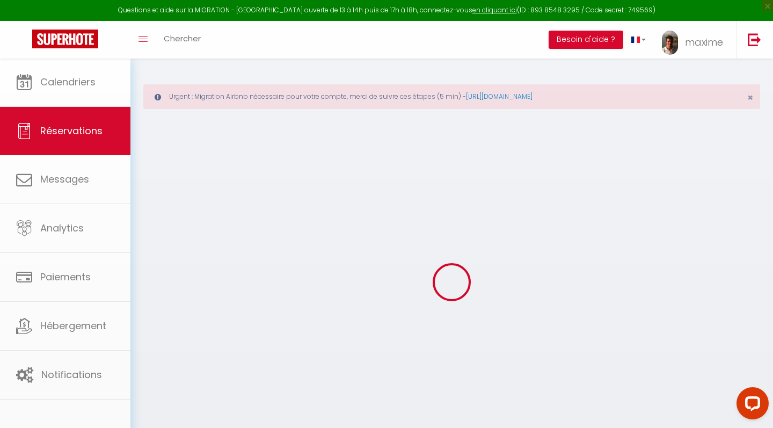
select select
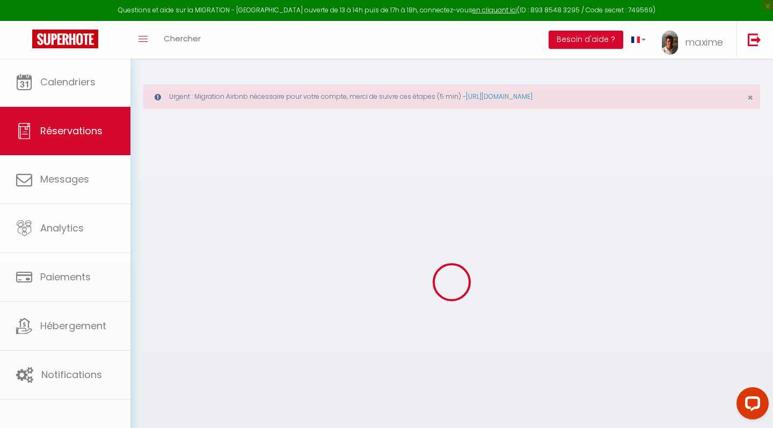
select select
checkbox input "false"
type input "[PERSON_NAME]"
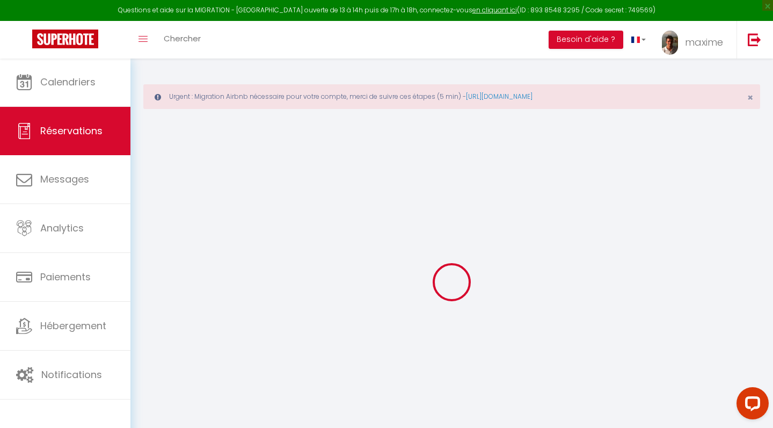
type input "[EMAIL_ADDRESS][DOMAIN_NAME]"
type input "0663094449"
type input "92500"
type input "[STREET_ADDRESS][PERSON_NAME]"
type input "[PERSON_NAME]"
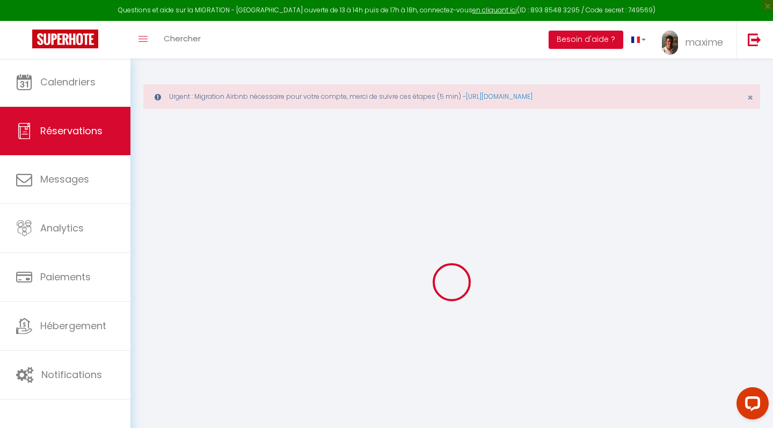
select select "FR"
select select "2749"
select select "1"
type input "Lun 04 Août 2025"
select select
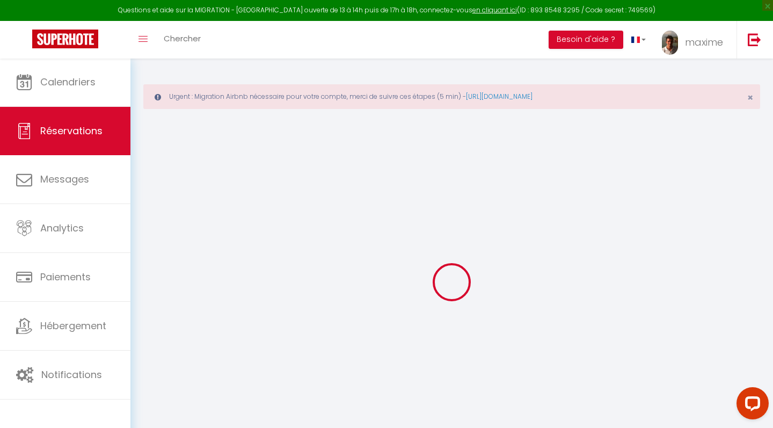
type input "[DEMOGRAPHIC_DATA] 14 Août 2025"
select select
type input "3"
type input "1"
select select "12"
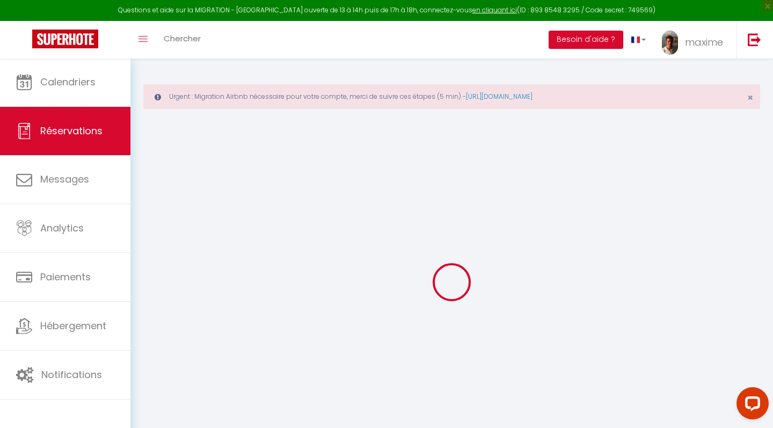
select select
type input "6168"
checkbox input "false"
type input "0"
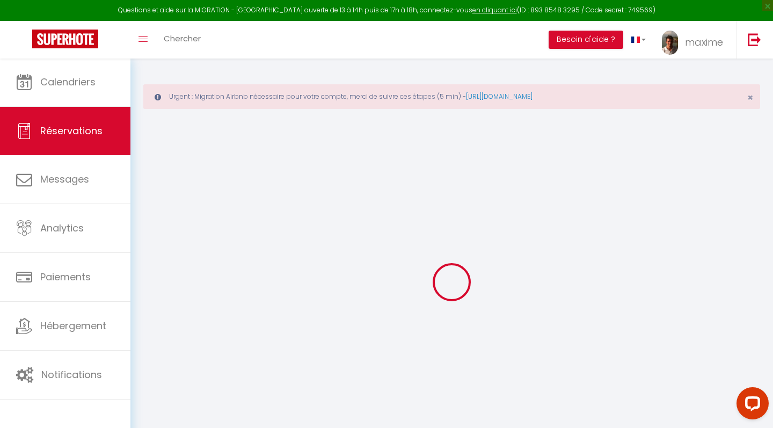
type input "0"
select select
select select "15"
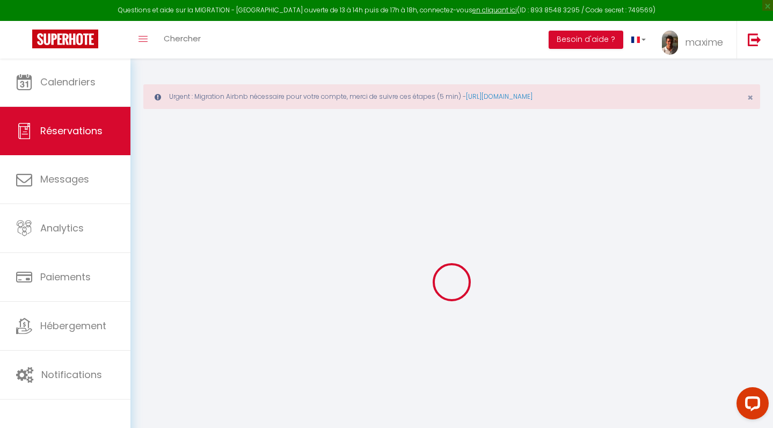
checkbox input "false"
select select
checkbox input "false"
select select
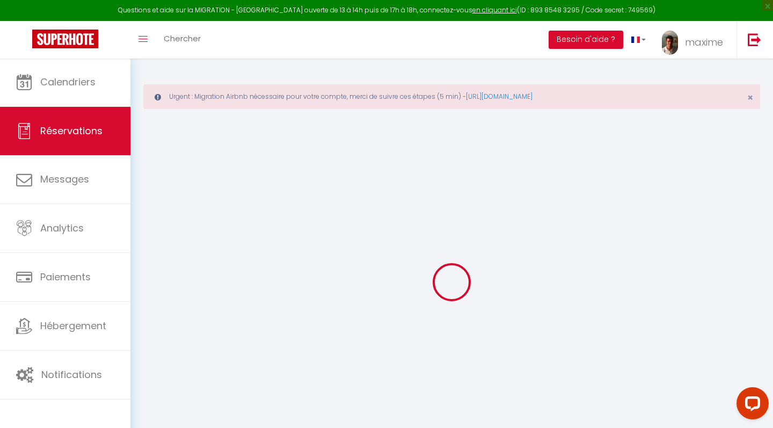
select select
checkbox input "false"
select select
checkbox input "false"
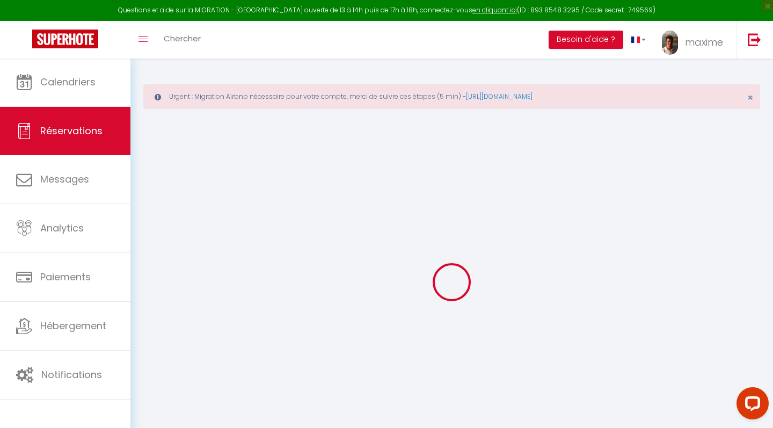
type input "165"
select select
checkbox input "false"
select select
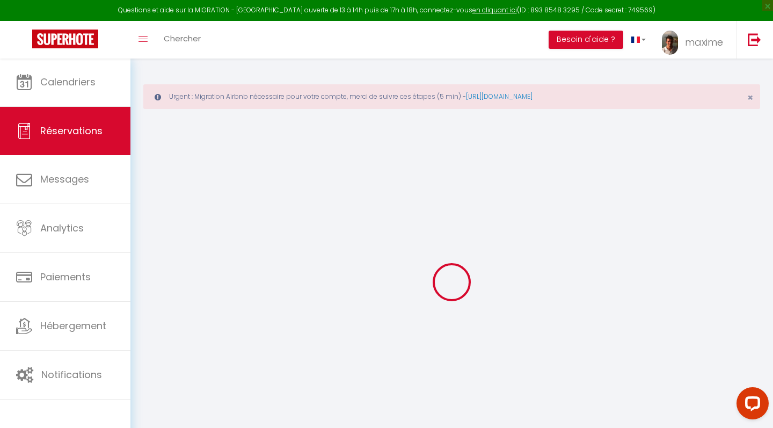
select select
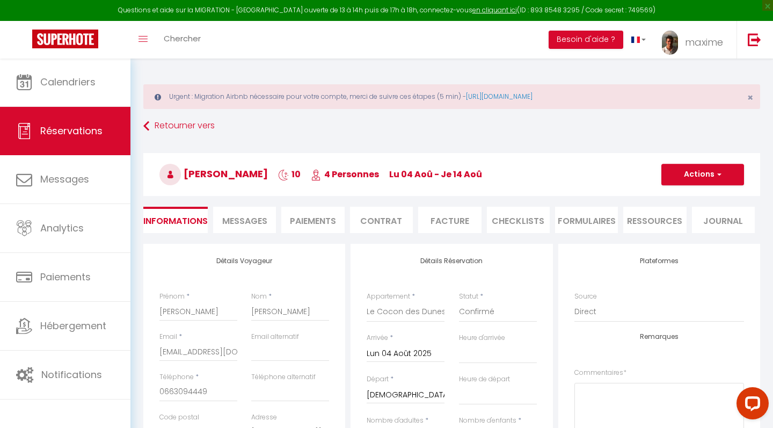
scroll to position [94, 0]
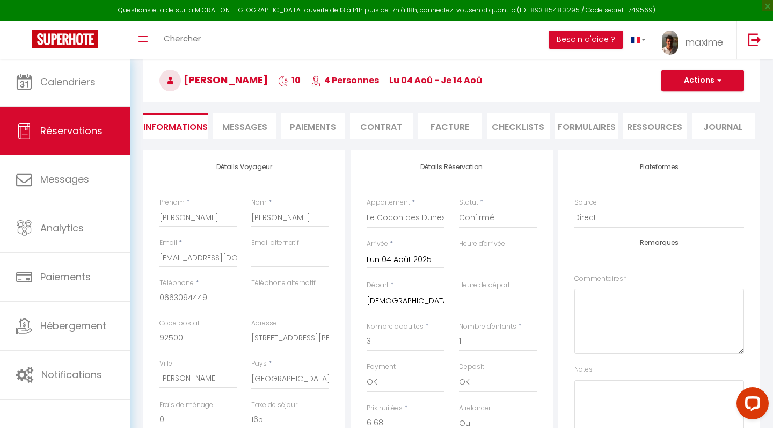
click at [405, 300] on input "[DEMOGRAPHIC_DATA] 14 Août 2025" at bounding box center [406, 301] width 78 height 14
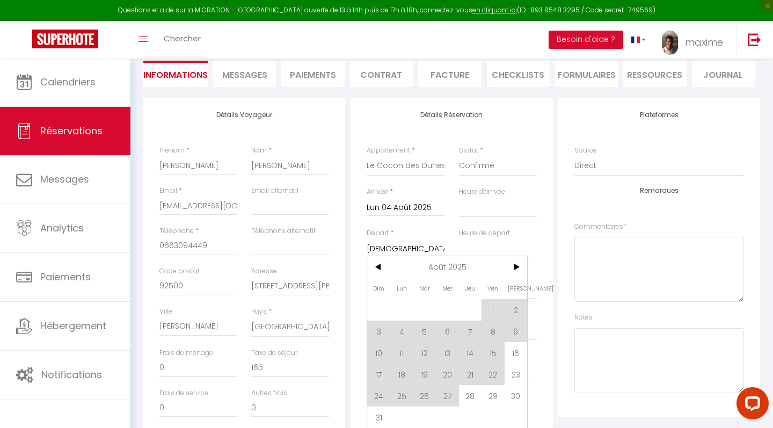
scroll to position [147, 0]
click at [497, 352] on span "15" at bounding box center [493, 351] width 23 height 21
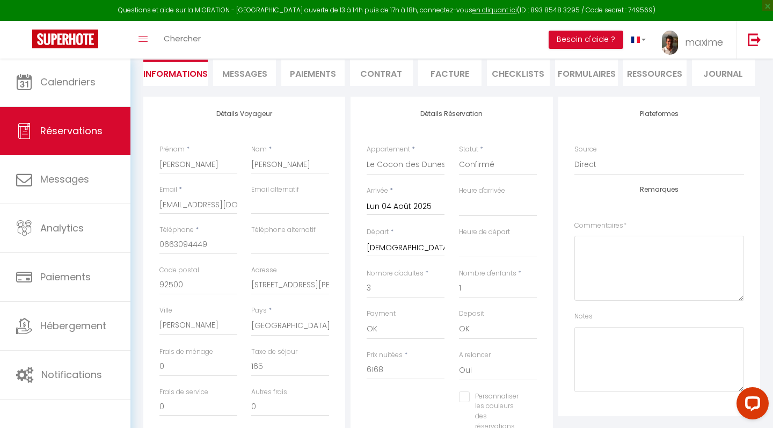
type input "140"
type input "151.8"
select select
type input "Ven 15 Août 2025"
select select
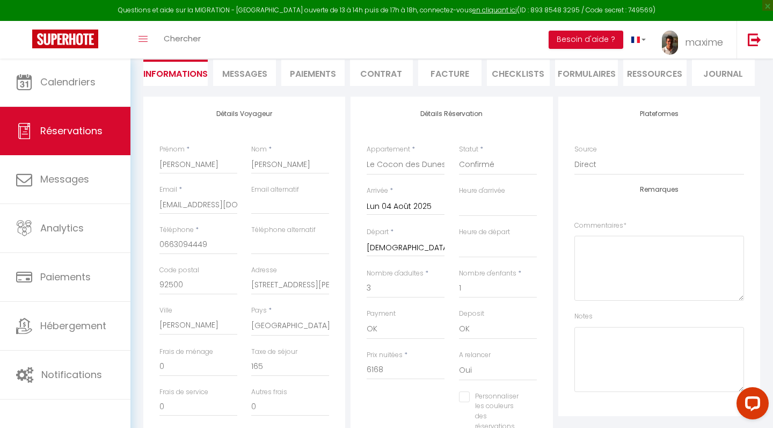
type input "5879"
checkbox input "false"
click at [187, 365] on input "140" at bounding box center [198, 366] width 78 height 19
type input "14"
select select
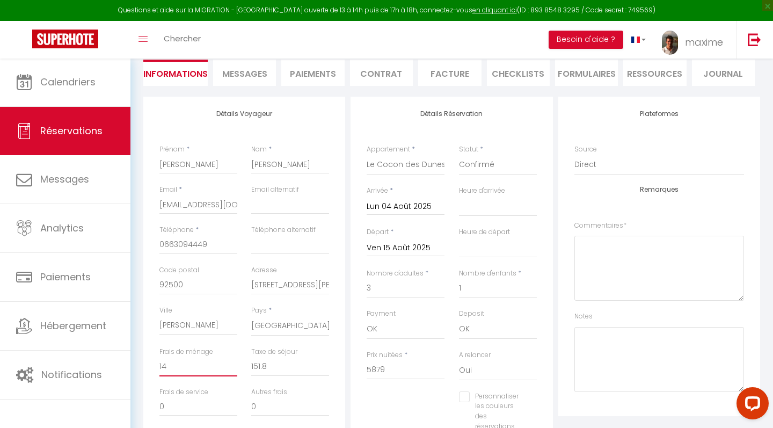
select select
checkbox input "false"
type input "1"
select select
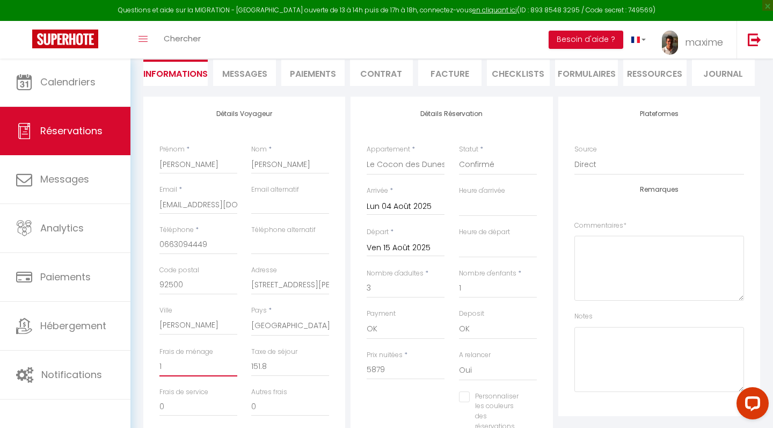
checkbox input "false"
select select
checkbox input "false"
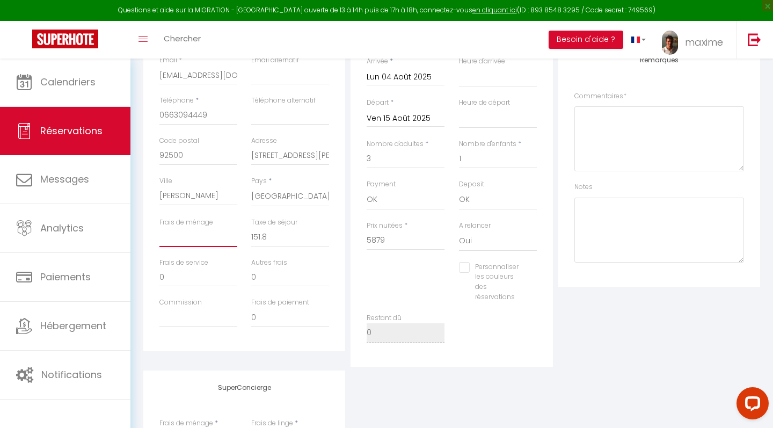
scroll to position [278, 0]
type input "151."
select select
checkbox input "false"
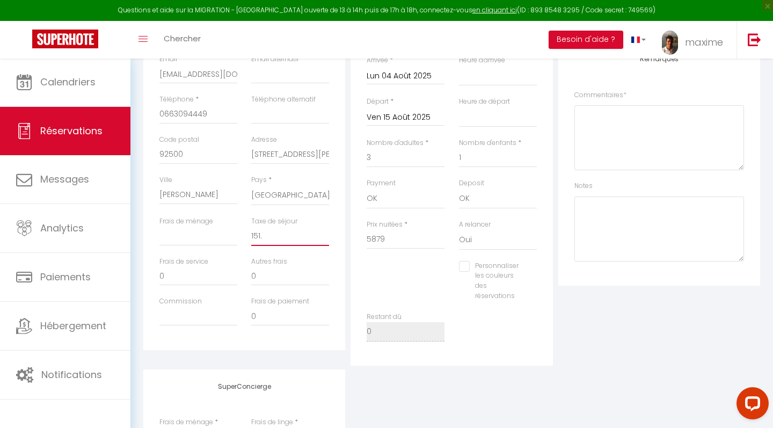
type input "151"
select select
checkbox input "false"
type input "15"
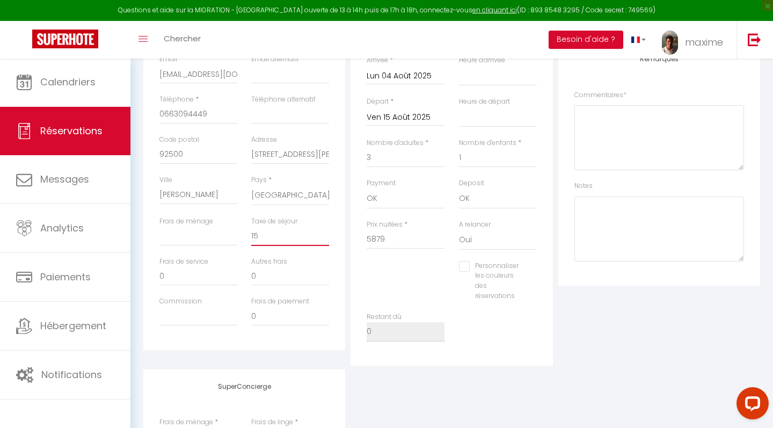
select select
checkbox input "false"
type input "1"
select select
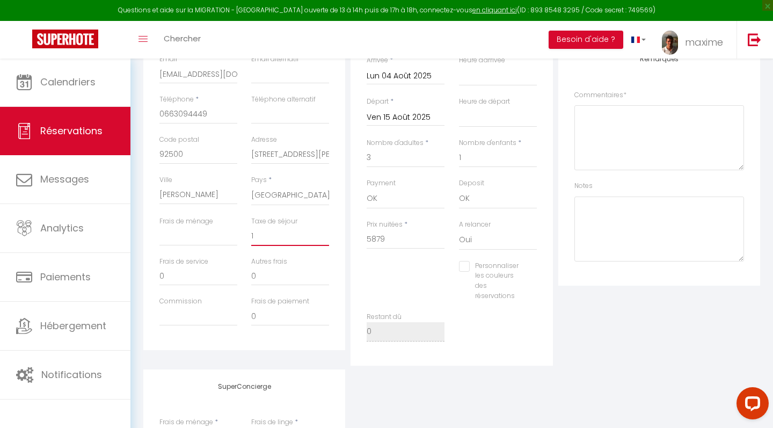
select select
checkbox input "false"
select select
checkbox input "false"
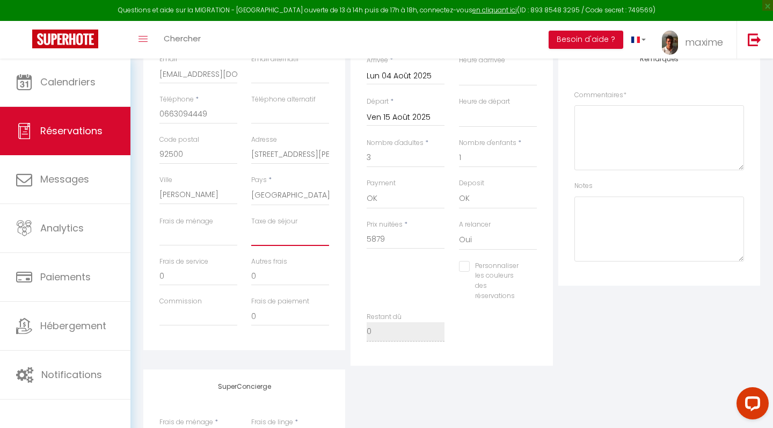
type input "1"
select select
checkbox input "false"
type input "16"
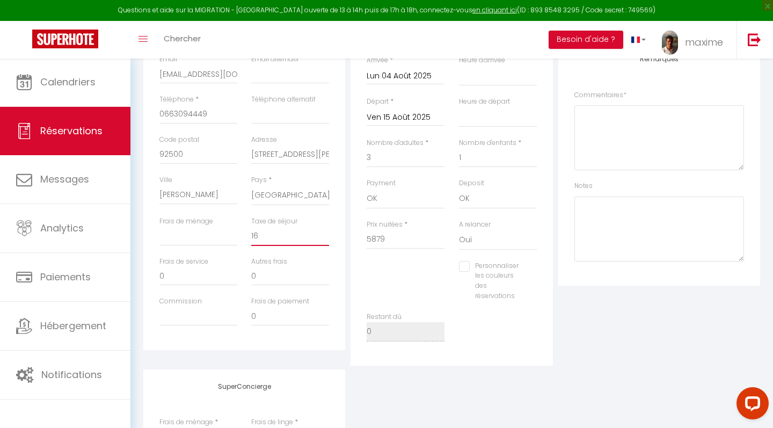
select select
checkbox input "false"
type input "165"
select select
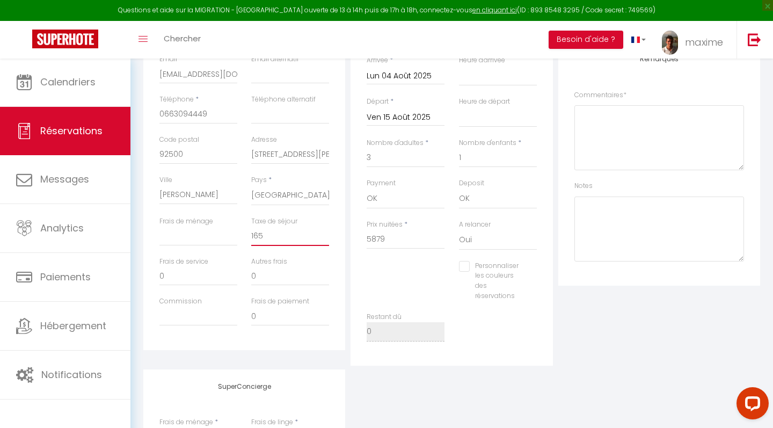
select select
checkbox input "false"
type input "165"
click at [396, 255] on div "Prix nuitées * 5879" at bounding box center [406, 240] width 92 height 41
click at [399, 236] on input "5879" at bounding box center [406, 239] width 78 height 19
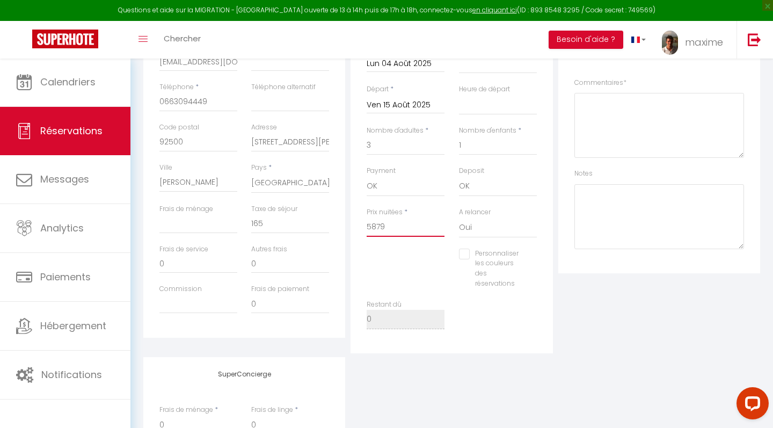
scroll to position [290, 0]
type input "587"
select select
checkbox input "false"
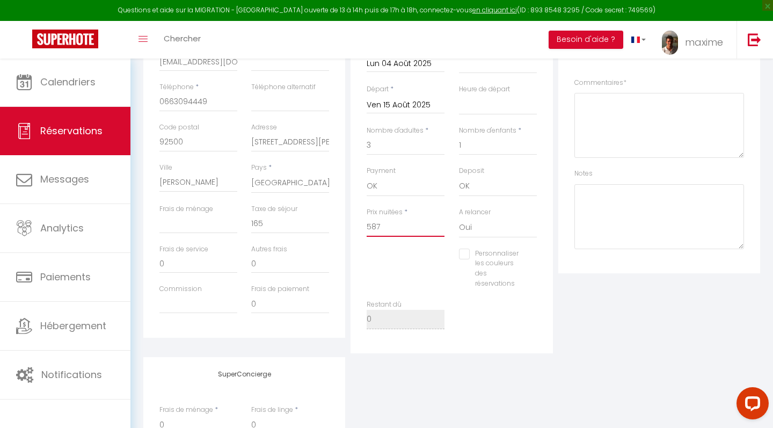
type input "58"
select select
checkbox input "false"
type input "5"
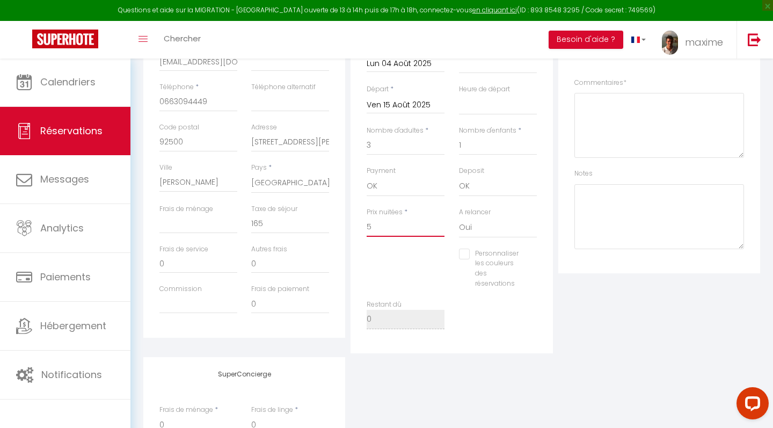
select select
checkbox input "false"
select select
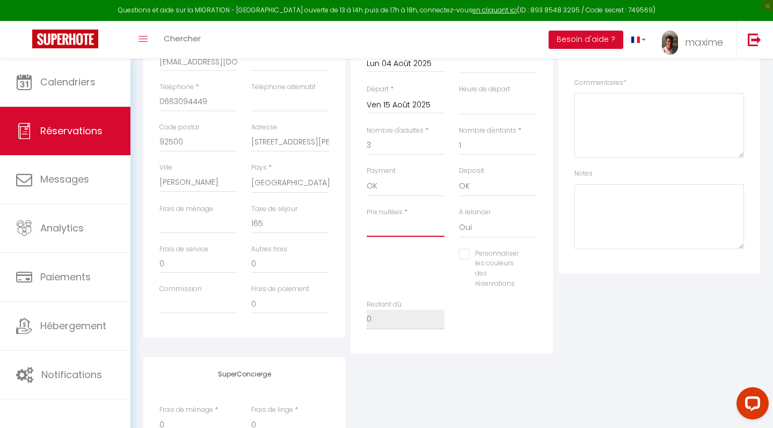
checkbox input "false"
type input "6"
select select
checkbox input "false"
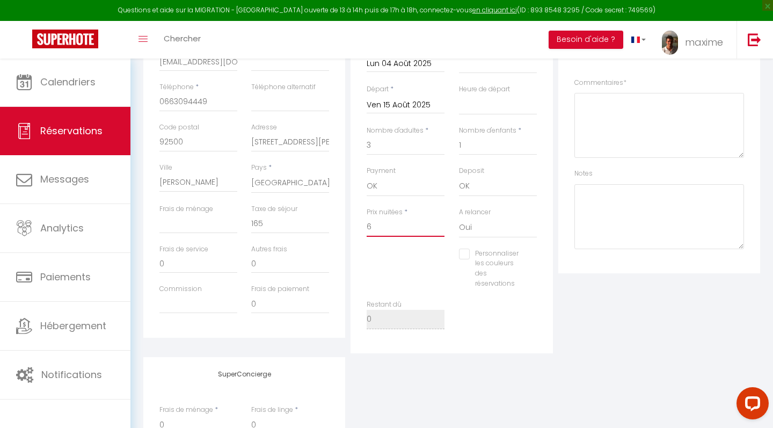
type input "61"
select select
checkbox input "false"
type input "616"
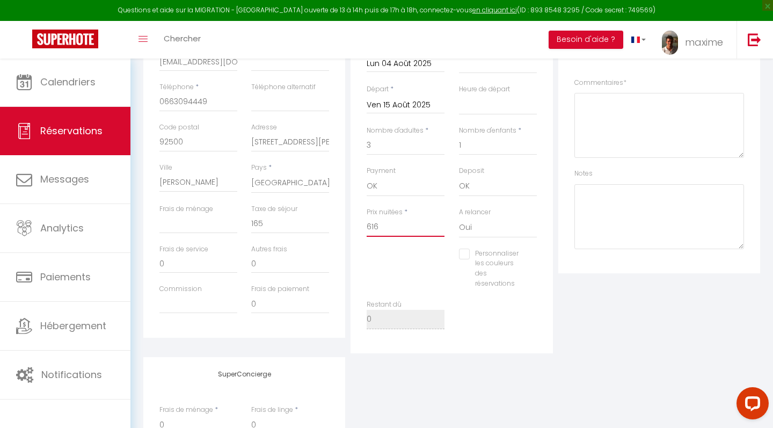
select select
checkbox input "false"
type input "6168"
select select
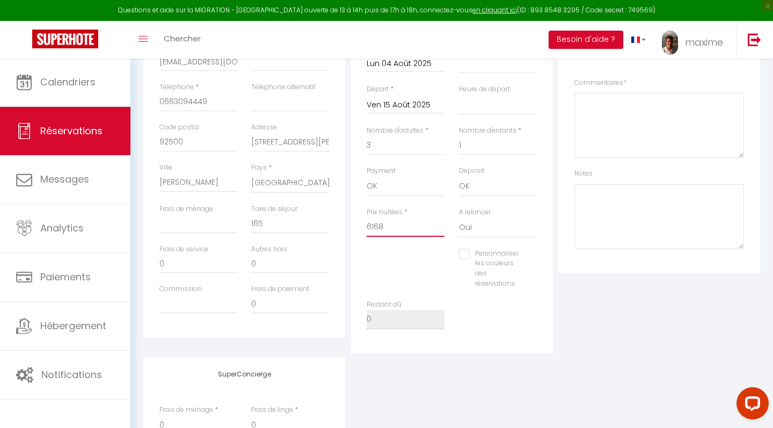
select select
checkbox input "false"
type input "6168"
type input "0"
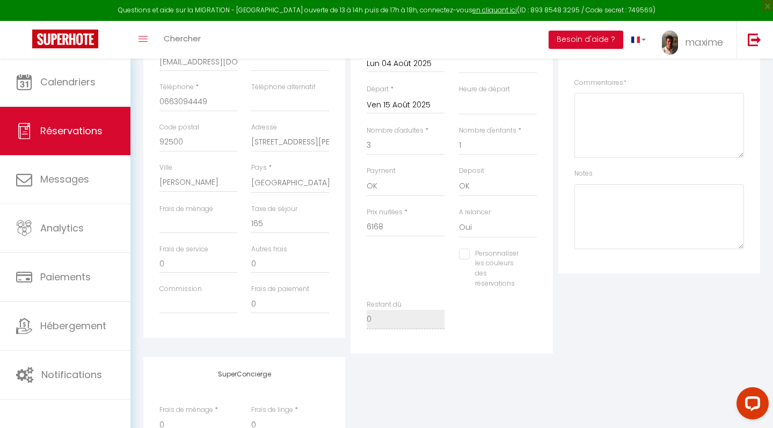
select select
checkbox input "false"
click at [429, 268] on div "Personnaliser les couleurs des réservations #D7092E" at bounding box center [452, 274] width 184 height 51
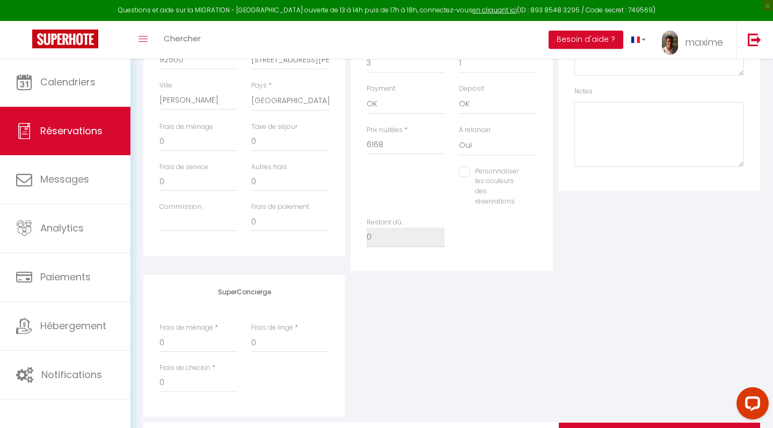
scroll to position [393, 0]
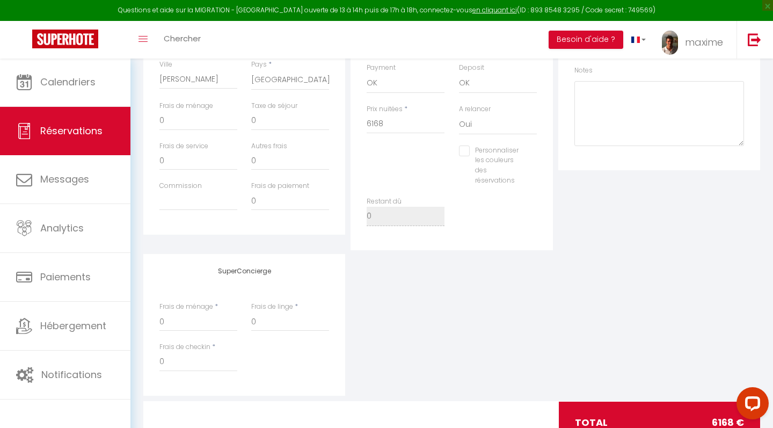
click at [273, 128] on div "Taxe de séjour 0" at bounding box center [290, 121] width 92 height 40
click at [279, 122] on input "0" at bounding box center [290, 120] width 78 height 19
select select
checkbox input "false"
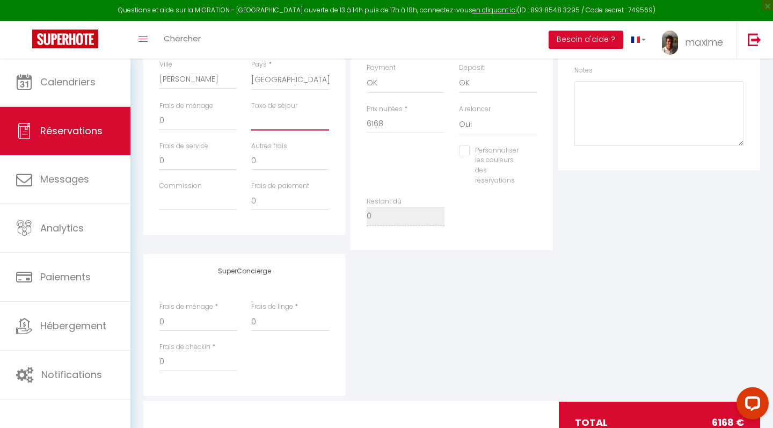
type input "1"
select select
checkbox input "false"
type input "16"
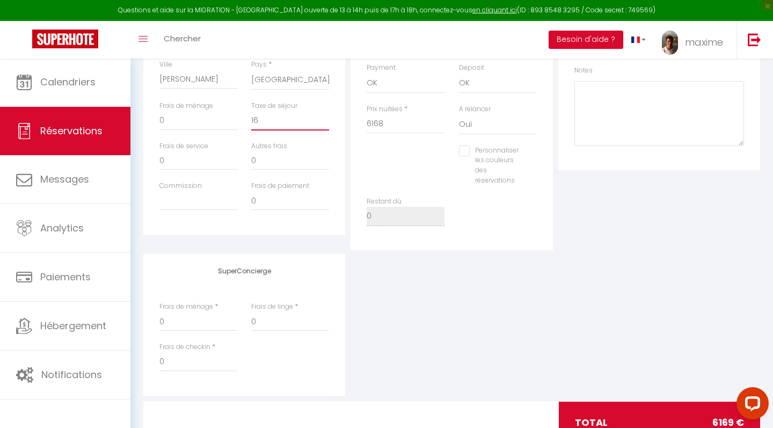
select select
checkbox input "false"
type input "165"
select select
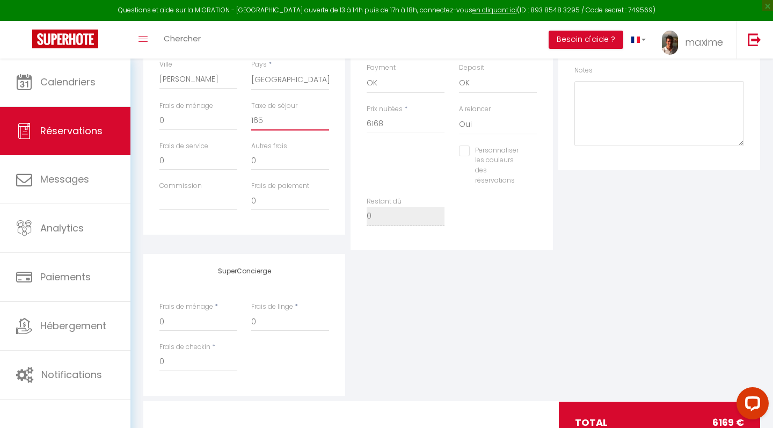
select select
checkbox input "false"
type input "165"
click at [417, 155] on div "Personnaliser les couleurs des réservations #D7092E" at bounding box center [452, 171] width 184 height 51
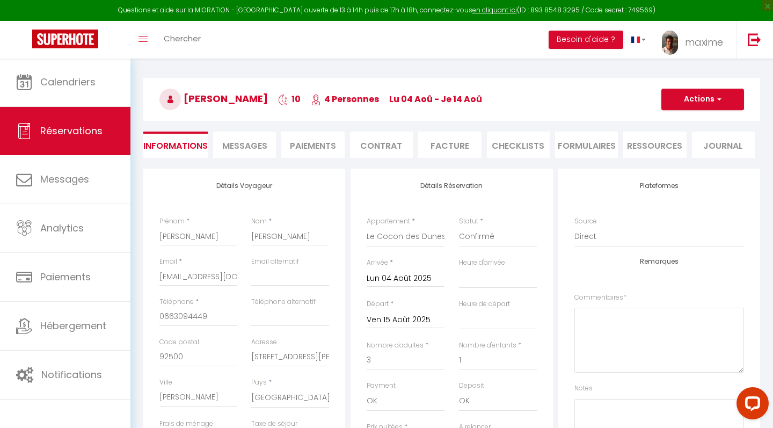
scroll to position [76, 0]
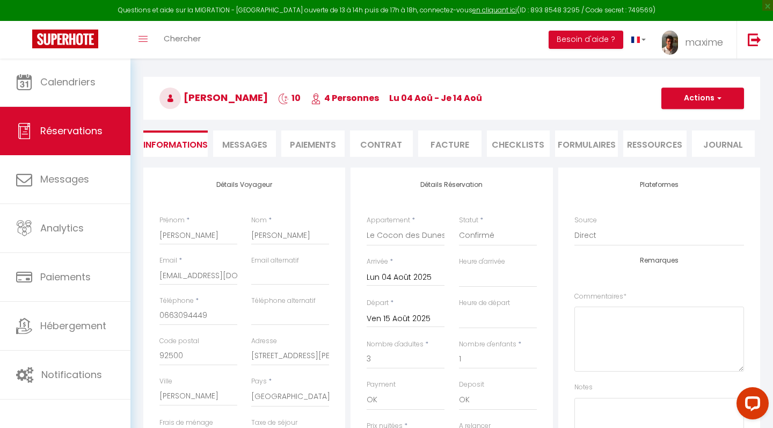
click at [723, 96] on button "Actions" at bounding box center [703, 98] width 83 height 21
click at [678, 125] on link "Enregistrer" at bounding box center [692, 122] width 85 height 14
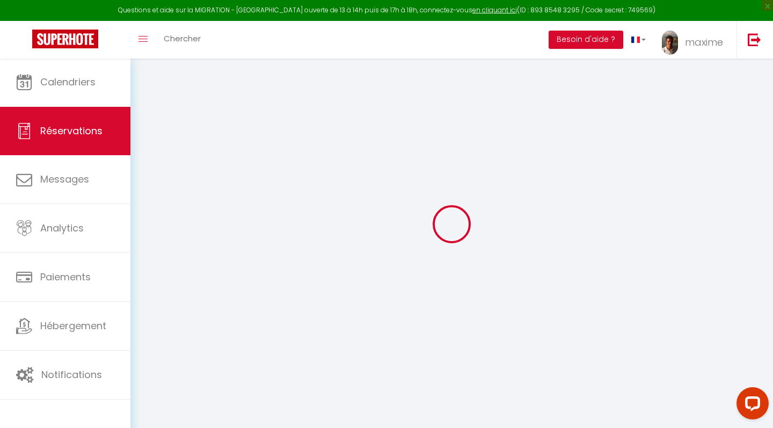
scroll to position [58, 0]
select select "not_cancelled"
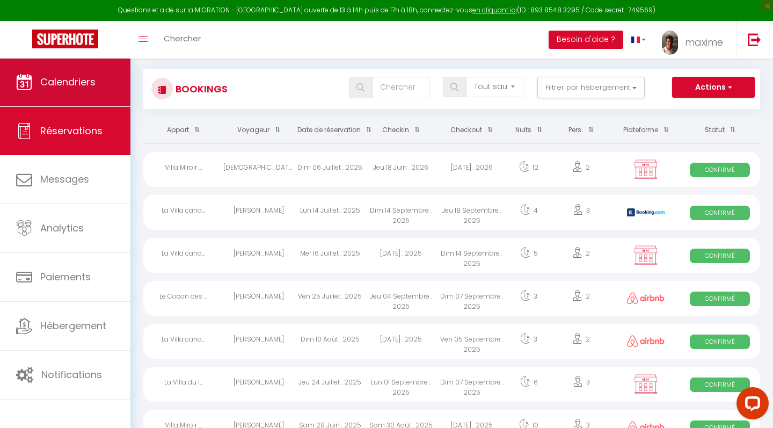
click at [50, 91] on link "Calendriers" at bounding box center [65, 82] width 130 height 48
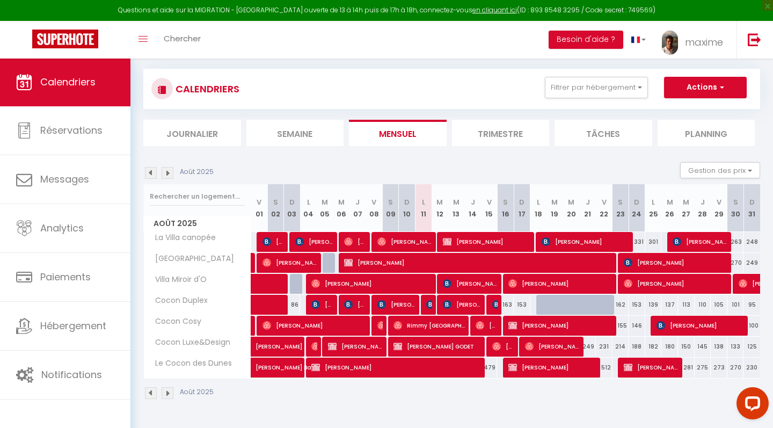
scroll to position [58, 0]
click at [709, 172] on button "Gestion des prix" at bounding box center [720, 170] width 80 height 16
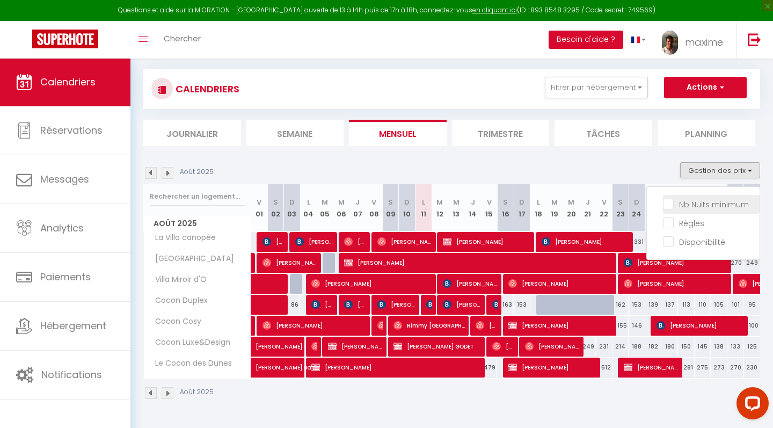
click at [699, 200] on input "Nb Nuits minimum" at bounding box center [711, 203] width 97 height 11
checkbox input "true"
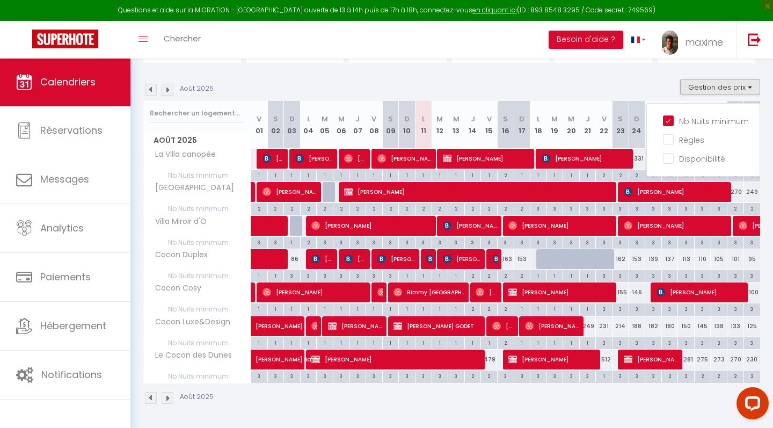
scroll to position [139, 0]
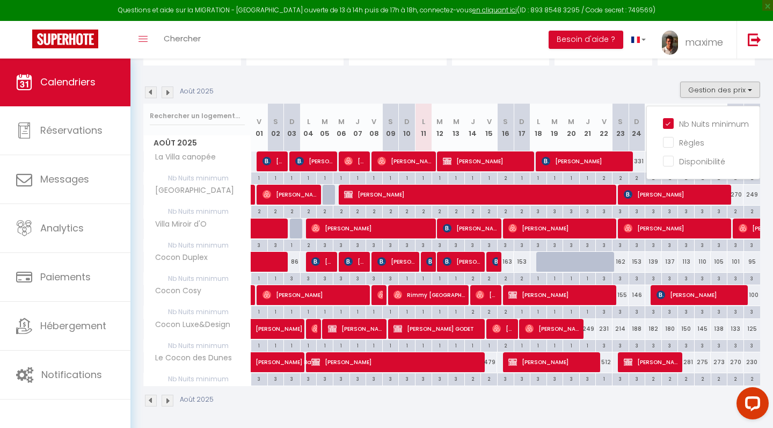
click at [491, 377] on div "2" at bounding box center [489, 378] width 16 height 10
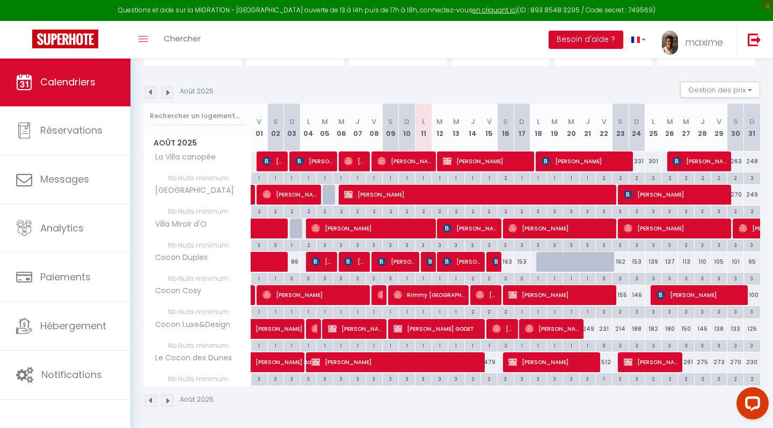
type input "2"
type input "Ven 15 Août 2025"
type input "Sam 16 Août 2025"
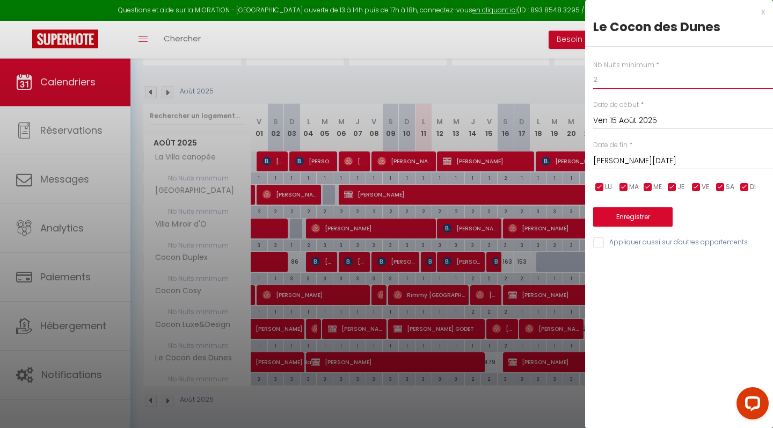
click at [622, 74] on input "2" at bounding box center [683, 79] width 180 height 19
type input "1"
click at [642, 210] on button "Enregistrer" at bounding box center [632, 216] width 79 height 19
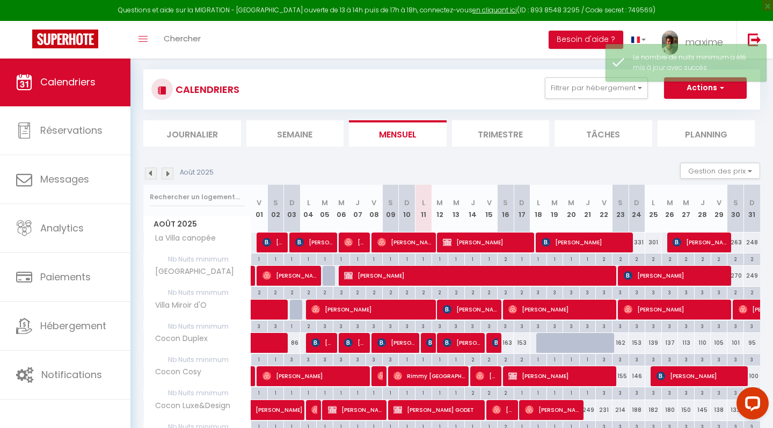
scroll to position [40, 0]
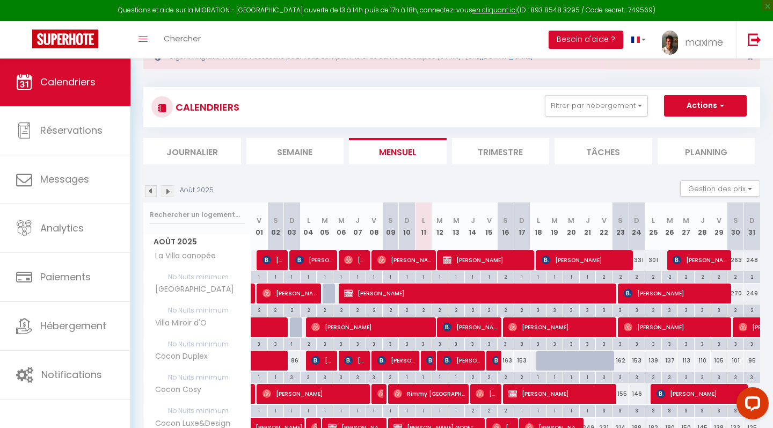
click at [707, 101] on button "Actions" at bounding box center [705, 105] width 83 height 21
click at [491, 90] on div "CALENDRIERS Filtrer par hébergement Tous Cocon Duplex Cocon Cosy Cocon Luxe&Des…" at bounding box center [451, 107] width 617 height 40
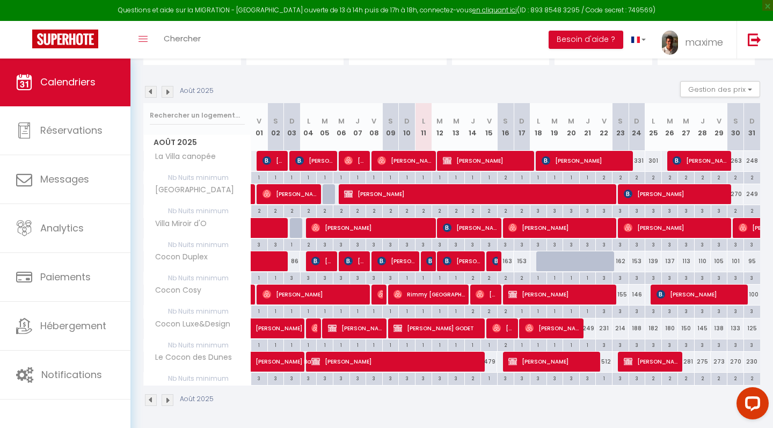
scroll to position [139, 0]
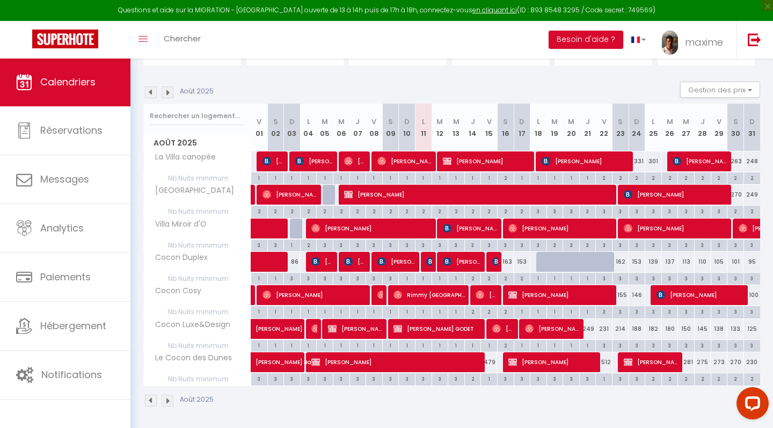
click at [357, 262] on span "[PERSON_NAME]" at bounding box center [355, 261] width 22 height 20
select select "OK"
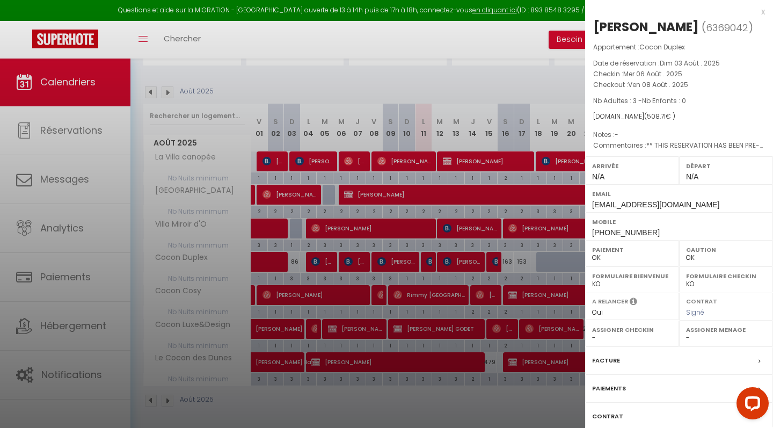
click at [761, 13] on div "x" at bounding box center [675, 11] width 180 height 13
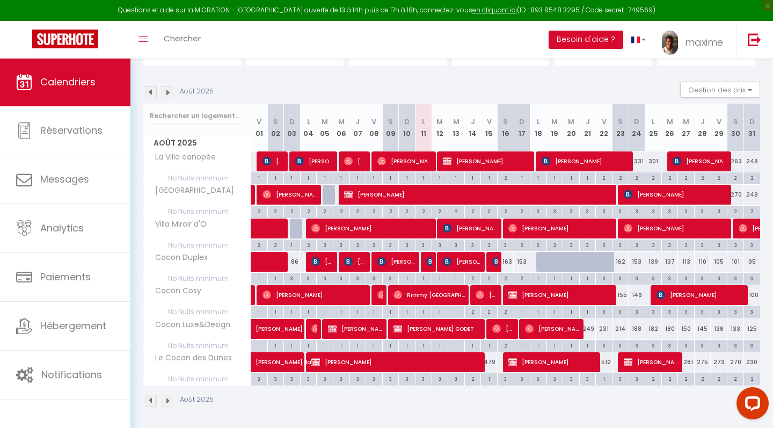
click at [274, 259] on span at bounding box center [287, 262] width 49 height 20
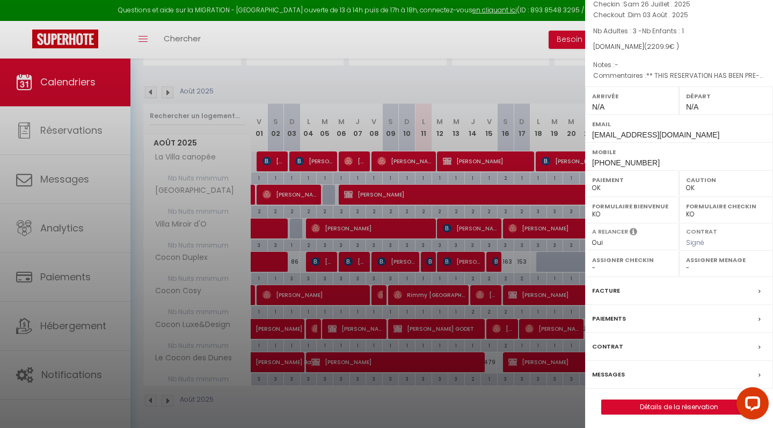
scroll to position [69, 0]
click at [614, 370] on label "Messages" at bounding box center [608, 374] width 33 height 11
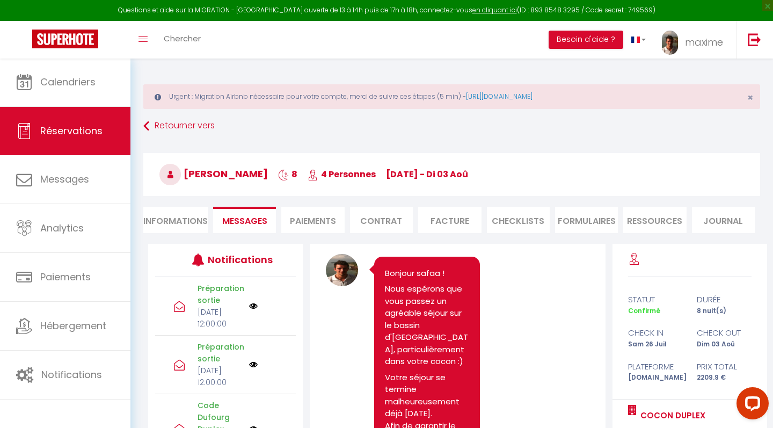
scroll to position [3411, 0]
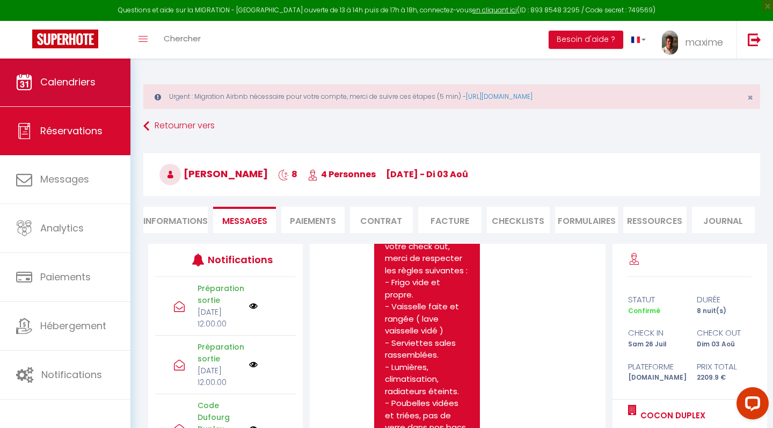
click at [61, 83] on span "Calendriers" at bounding box center [67, 81] width 55 height 13
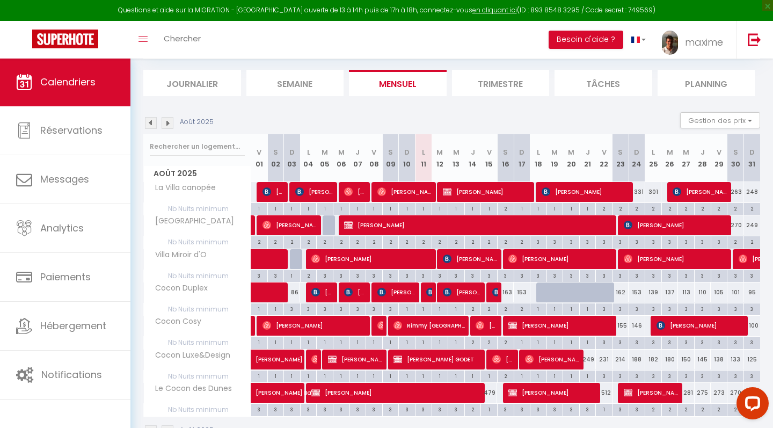
scroll to position [125, 0]
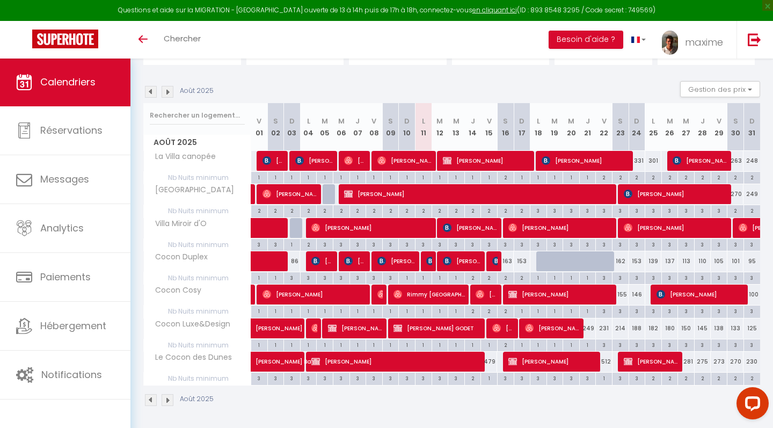
scroll to position [93, 0]
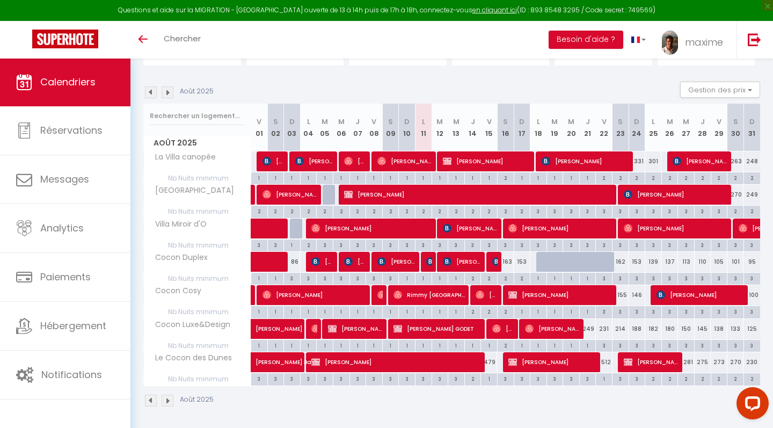
click at [625, 309] on div "3" at bounding box center [621, 311] width 16 height 10
type input "3"
type input "Sam 23 Août 2025"
type input "Dim 24 Août 2025"
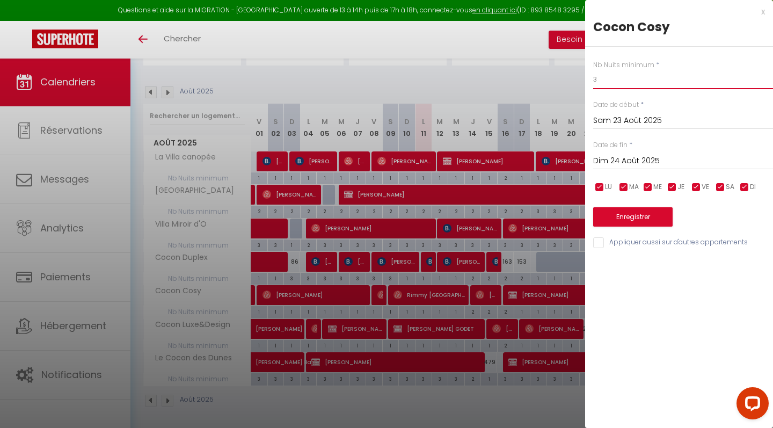
click at [607, 74] on input "3" at bounding box center [683, 79] width 180 height 19
type input "2"
click at [619, 150] on div "Dim 24 Août 2025 < Août 2025 > Dim Lun Mar Mer Jeu Ven Sam 1 2 3 4 5 6 7 8 9 10…" at bounding box center [683, 159] width 180 height 19
click at [617, 164] on input "Dim 24 Août 2025" at bounding box center [683, 161] width 180 height 14
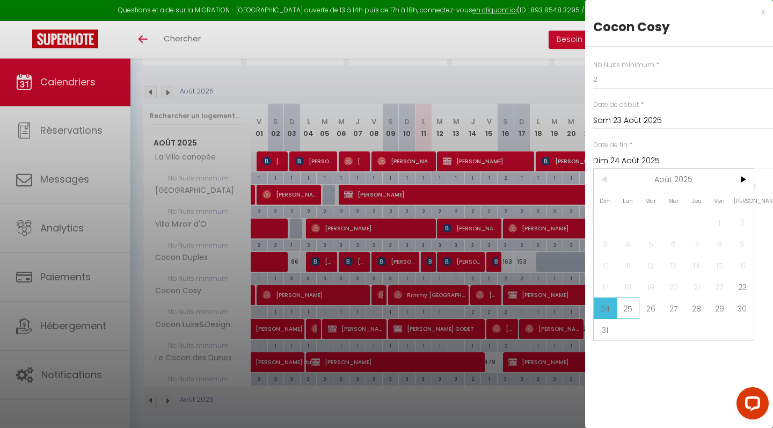
click at [625, 312] on span "25" at bounding box center [628, 307] width 23 height 21
type input "Lun 25 Août 2025"
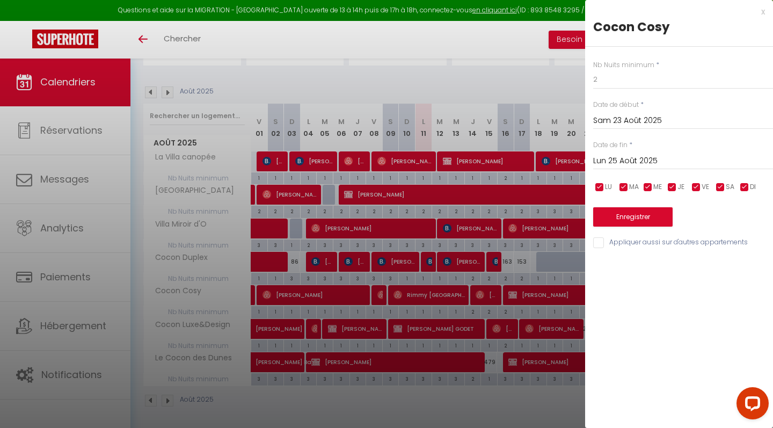
click at [649, 216] on button "Enregistrer" at bounding box center [632, 216] width 79 height 19
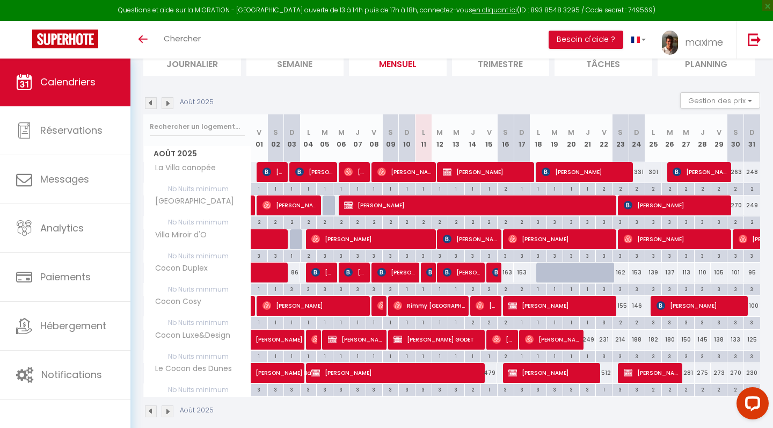
scroll to position [83, 0]
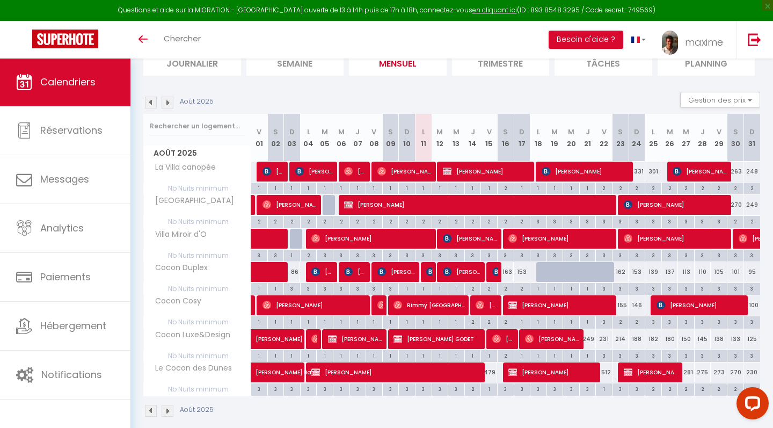
click at [588, 353] on div "1" at bounding box center [588, 355] width 16 height 10
type input "1"
type input "Jeu 21 Août 2025"
type input "Ven 22 Août 2025"
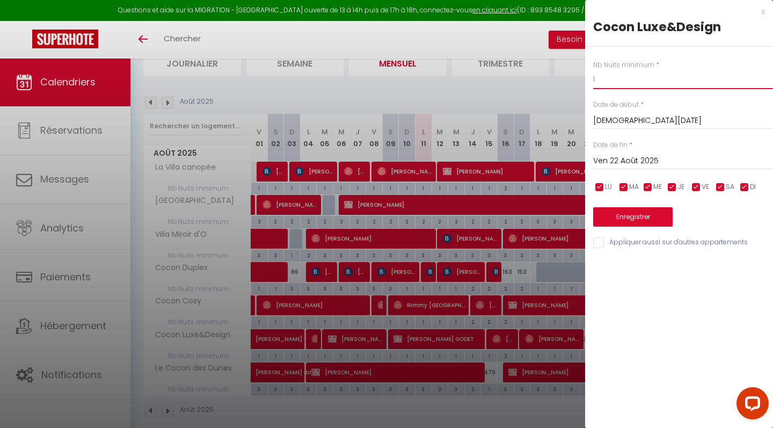
click at [599, 78] on input "1" at bounding box center [683, 79] width 180 height 19
type input "3"
click at [642, 210] on button "Enregistrer" at bounding box center [632, 216] width 79 height 19
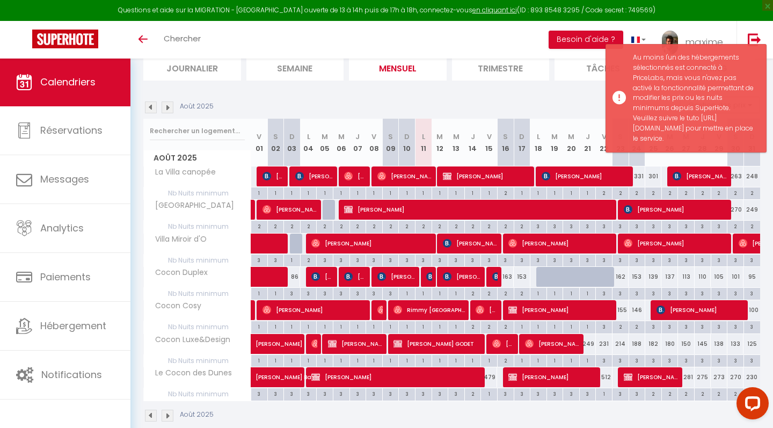
scroll to position [79, 0]
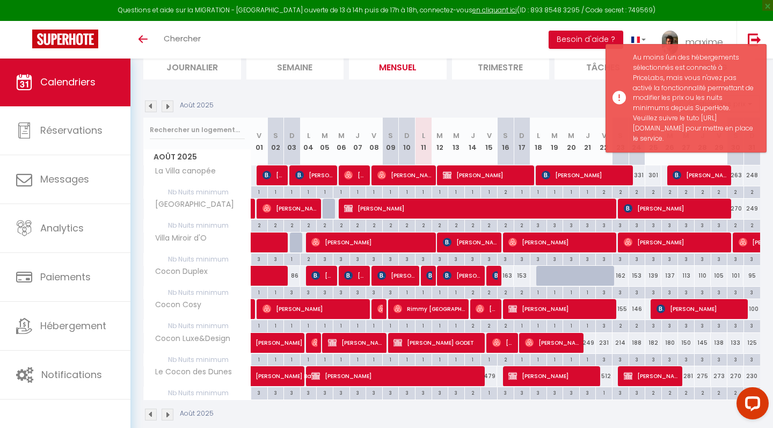
click at [676, 344] on div "180" at bounding box center [670, 343] width 17 height 20
type input "180"
type input "Mar 26 Août 2025"
type input "Mer 27 Août 2025"
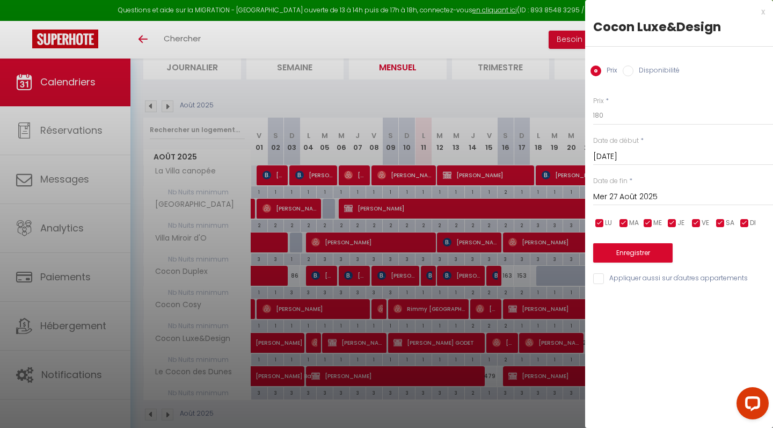
click at [761, 11] on div "x" at bounding box center [675, 11] width 180 height 13
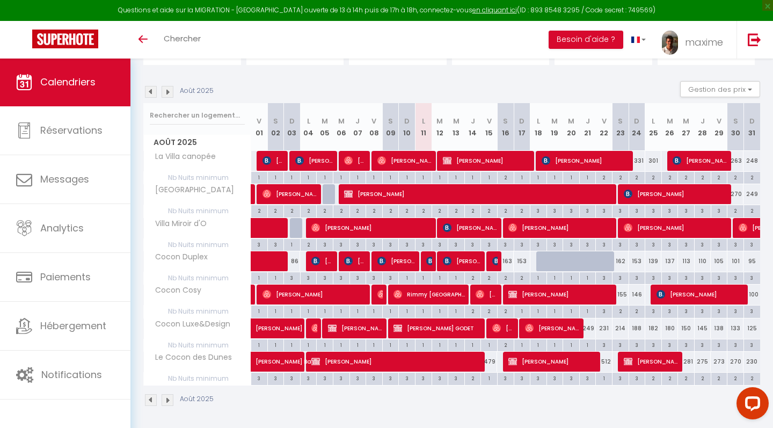
scroll to position [93, 0]
